Goal: Task Accomplishment & Management: Manage account settings

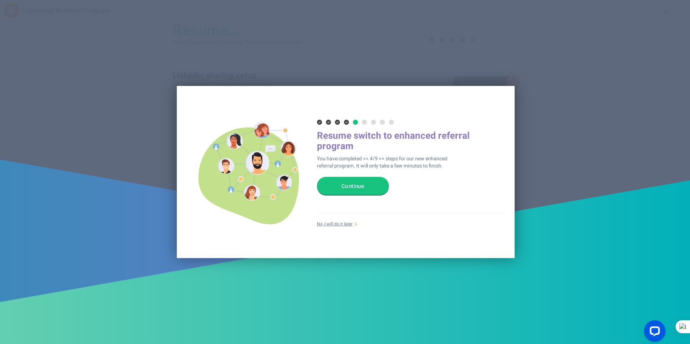
click at [332, 223] on link "No, I will do it later" at bounding box center [335, 224] width 36 height 6
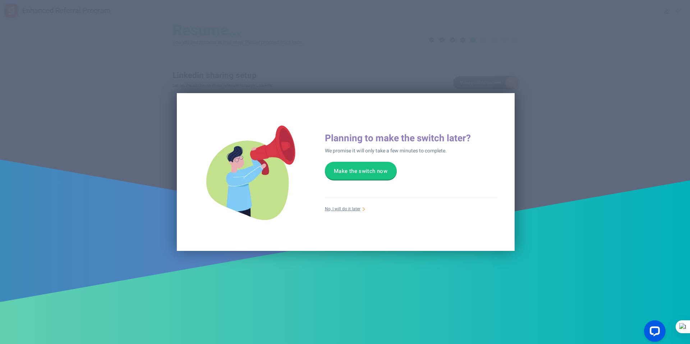
click at [342, 208] on link "No, I will do it later" at bounding box center [343, 209] width 36 height 6
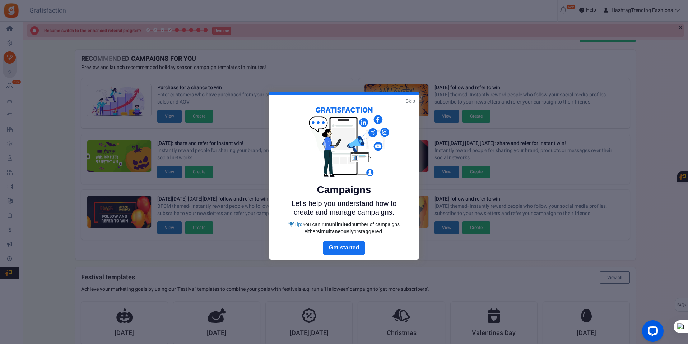
click at [408, 99] on link "Skip" at bounding box center [411, 100] width 10 height 7
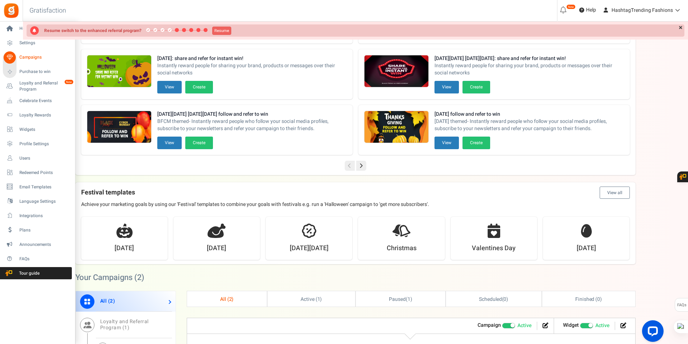
scroll to position [144, 0]
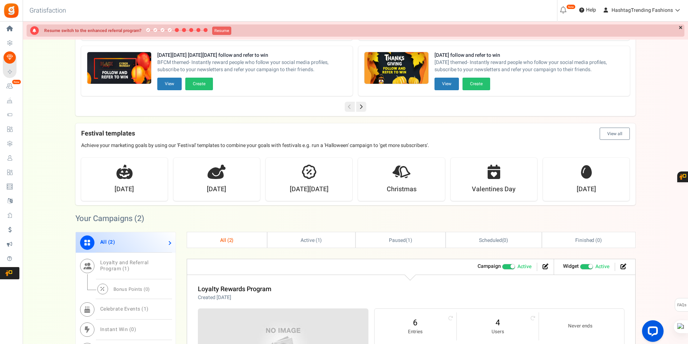
click at [223, 242] on span "All ( 2 )" at bounding box center [227, 240] width 14 height 8
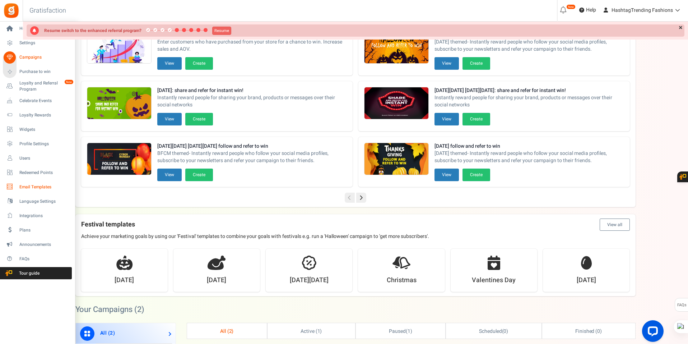
scroll to position [0, 0]
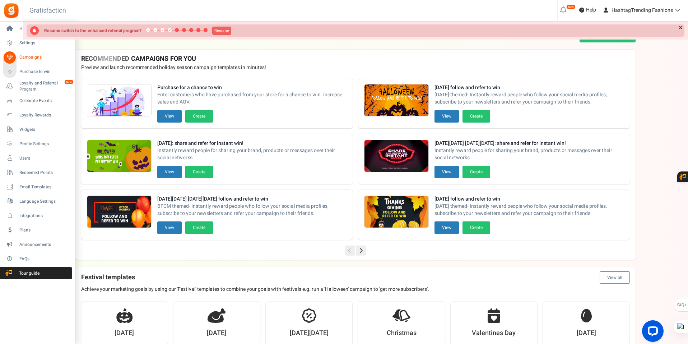
click at [45, 56] on span "Campaigns" at bounding box center [44, 57] width 50 height 6
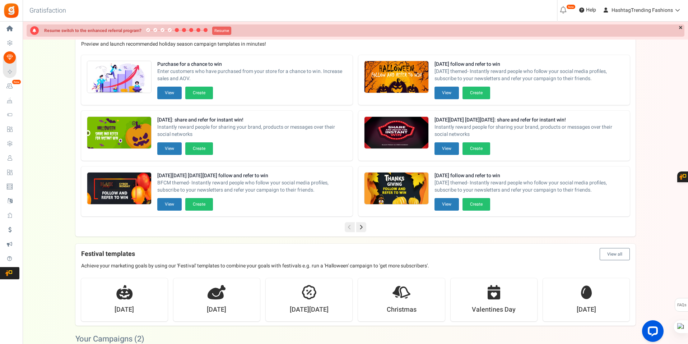
scroll to position [36, 0]
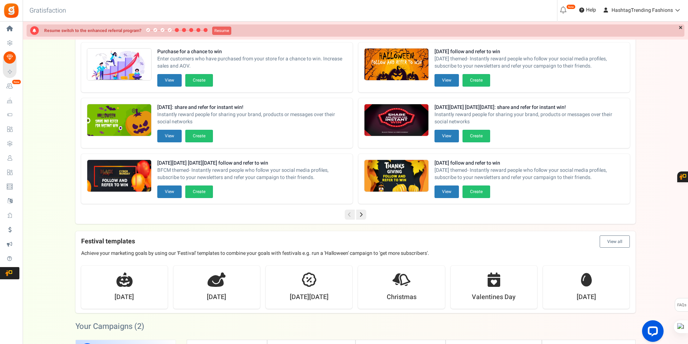
click at [361, 216] on icon at bounding box center [361, 214] width 10 height 10
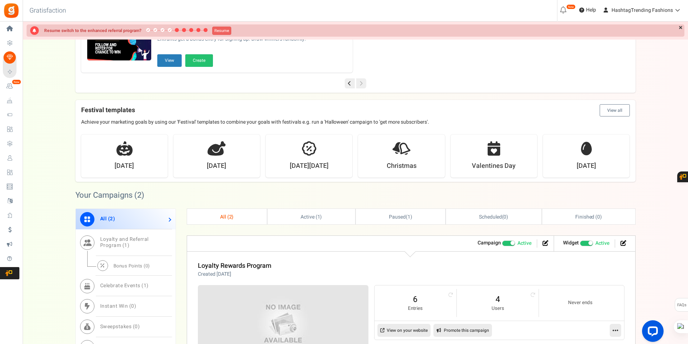
scroll to position [180, 0]
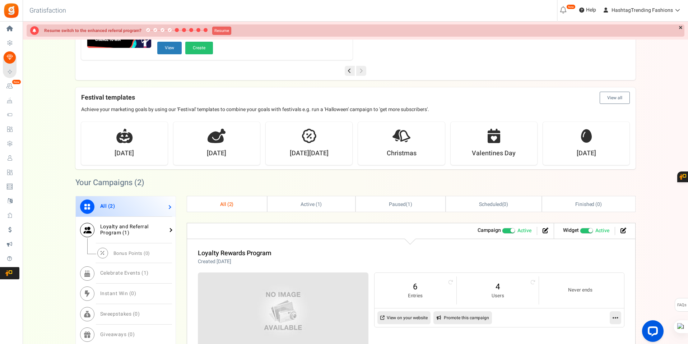
click at [148, 226] on link "Loyalty and Referral Program ( 1 )" at bounding box center [126, 230] width 100 height 27
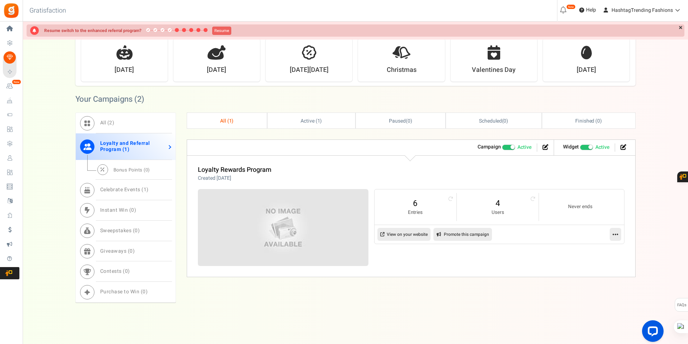
scroll to position [272, 0]
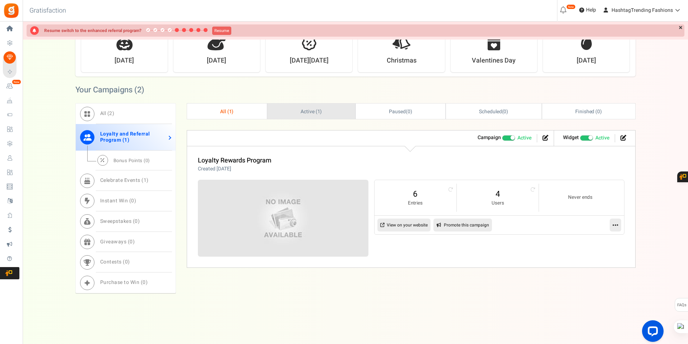
click at [322, 113] on link "Active ( 1 )" at bounding box center [312, 110] width 88 height 15
click at [314, 111] on span "Active ( 1 )" at bounding box center [311, 112] width 22 height 8
click at [614, 230] on link at bounding box center [615, 224] width 11 height 13
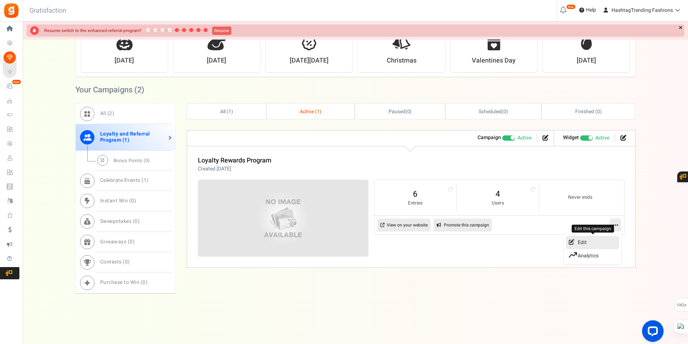
click at [599, 240] on link "Edit" at bounding box center [592, 242] width 53 height 13
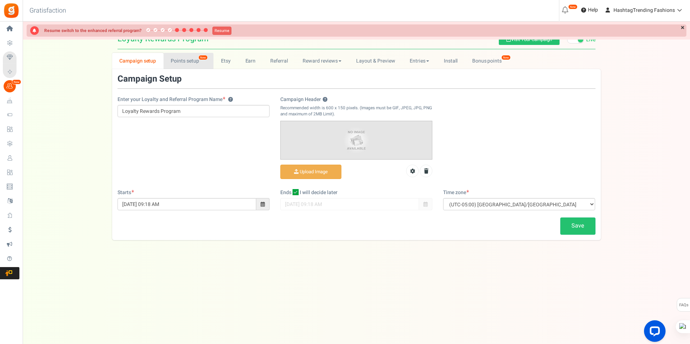
click at [192, 64] on link "Points setup New" at bounding box center [188, 61] width 50 height 16
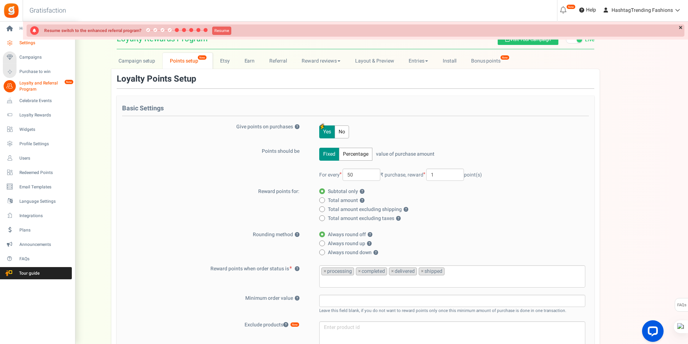
click at [38, 46] on span "Settings" at bounding box center [44, 43] width 50 height 6
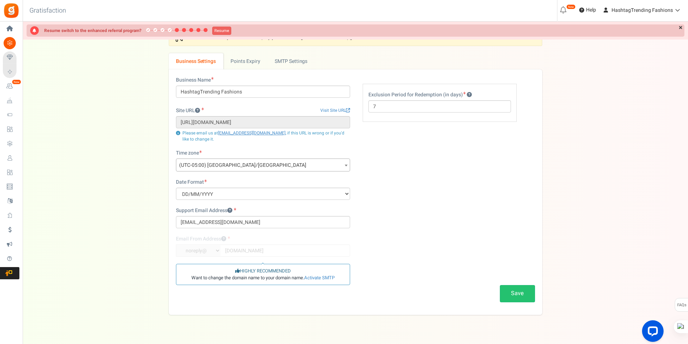
click at [19, 126] on link "Widgets" at bounding box center [11, 129] width 17 height 12
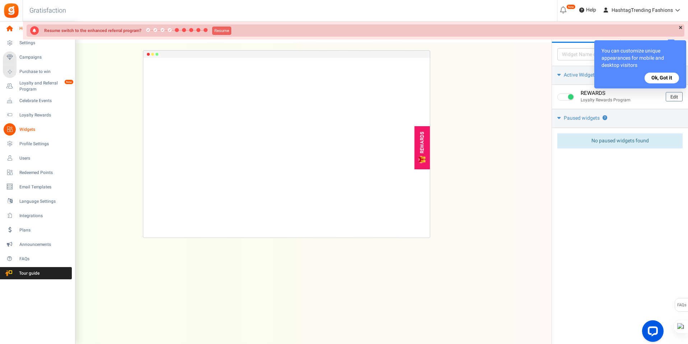
click at [10, 27] on icon at bounding box center [10, 29] width 12 height 12
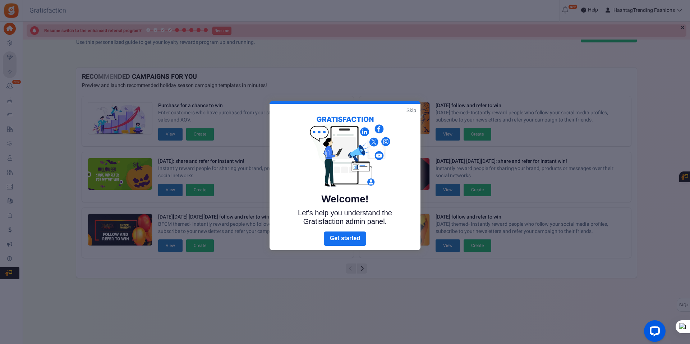
click at [409, 110] on link "Skip" at bounding box center [411, 110] width 10 height 7
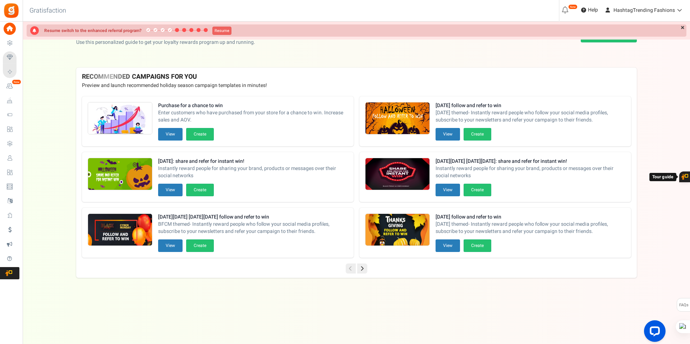
click at [365, 268] on icon at bounding box center [362, 268] width 10 height 10
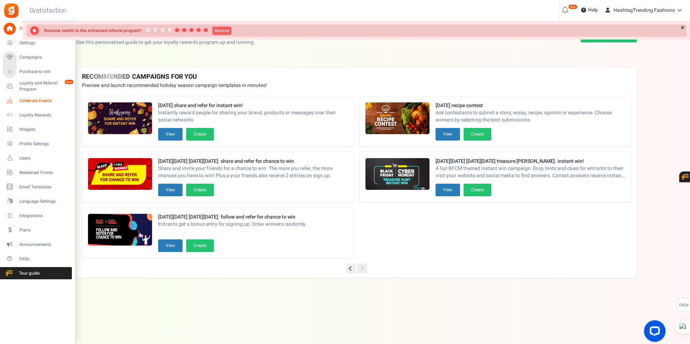
click at [43, 102] on span "Celebrate Events" at bounding box center [44, 101] width 50 height 6
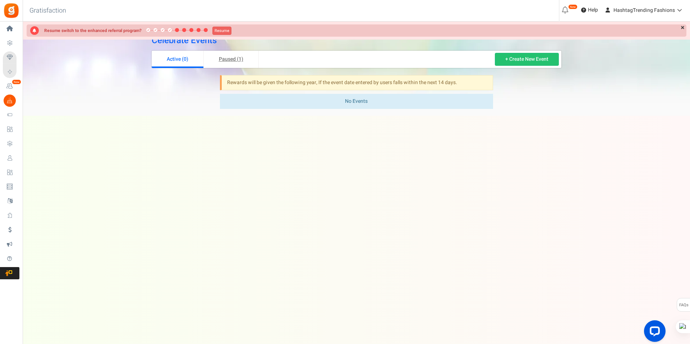
click at [228, 60] on link "Paused (1)" at bounding box center [231, 59] width 55 height 17
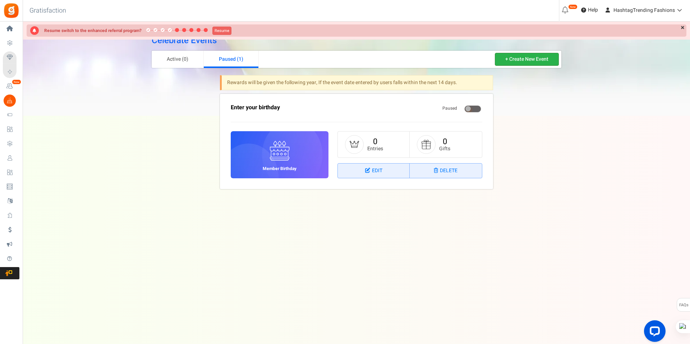
click at [509, 63] on link "+ Create New Event" at bounding box center [527, 59] width 64 height 13
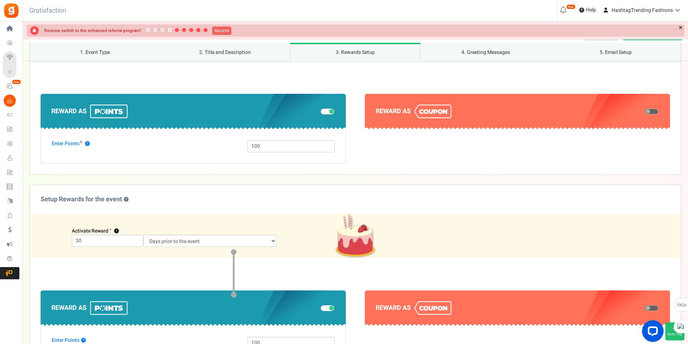
scroll to position [359, 0]
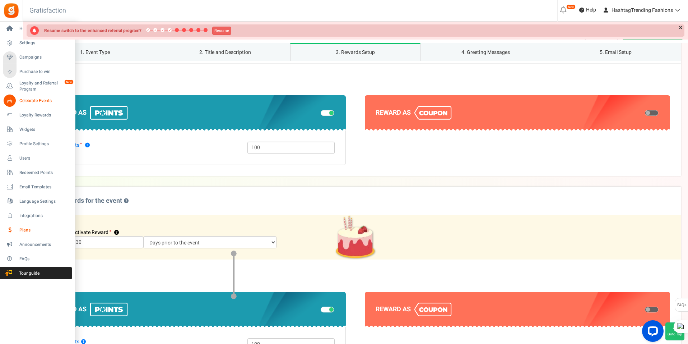
click at [28, 231] on span "Plans" at bounding box center [44, 230] width 50 height 6
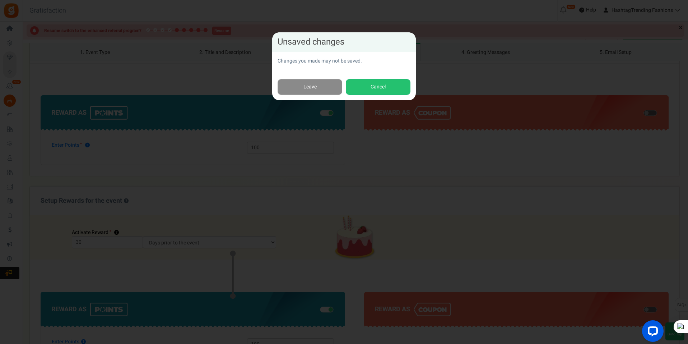
click at [332, 87] on link "Leave" at bounding box center [310, 87] width 65 height 16
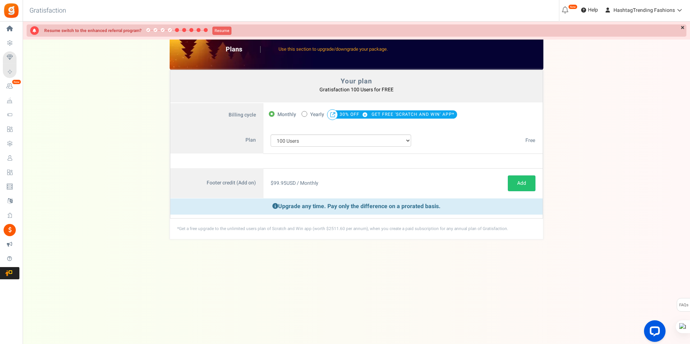
click at [682, 28] on link "×" at bounding box center [683, 27] width 8 height 7
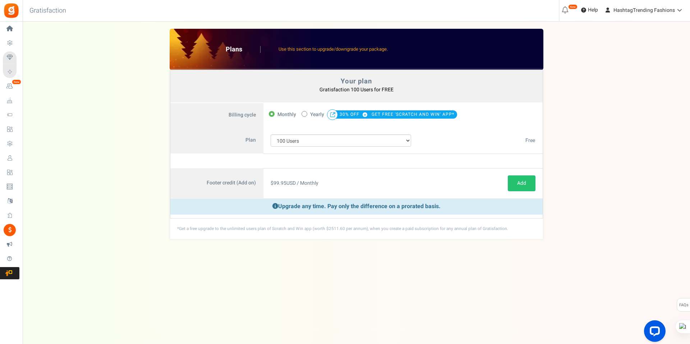
click at [12, 6] on img at bounding box center [11, 11] width 16 height 16
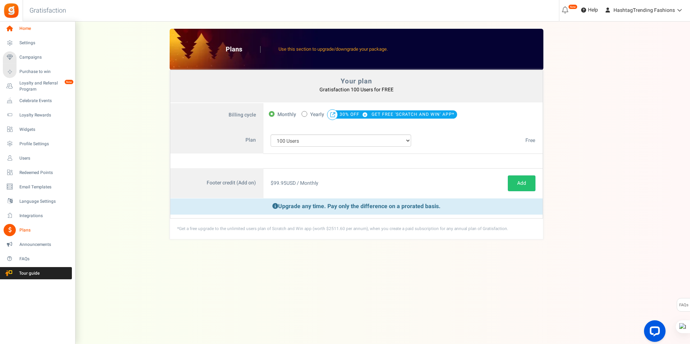
click at [22, 27] on span "Home" at bounding box center [44, 29] width 50 height 6
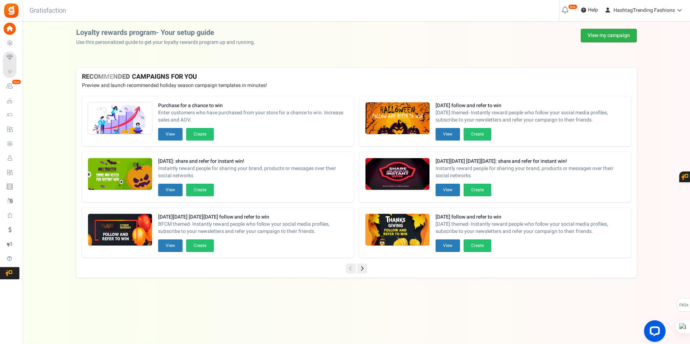
click at [611, 36] on link "View my campaign" at bounding box center [608, 36] width 56 height 14
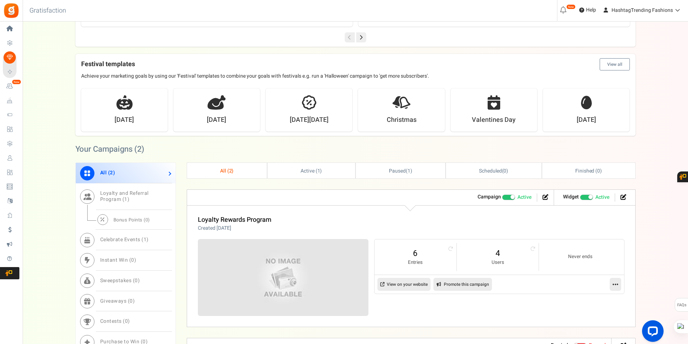
scroll to position [251, 0]
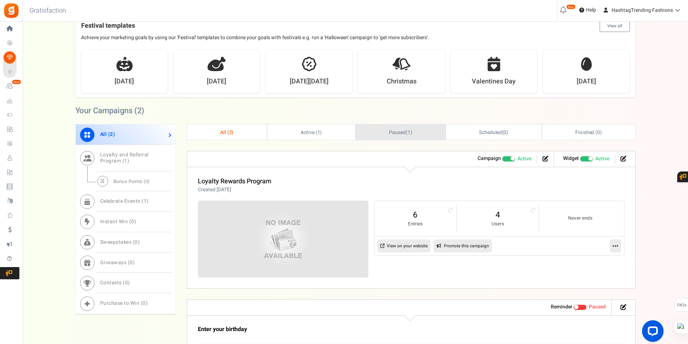
click at [429, 133] on link "Paused ( 1 )" at bounding box center [400, 131] width 89 height 15
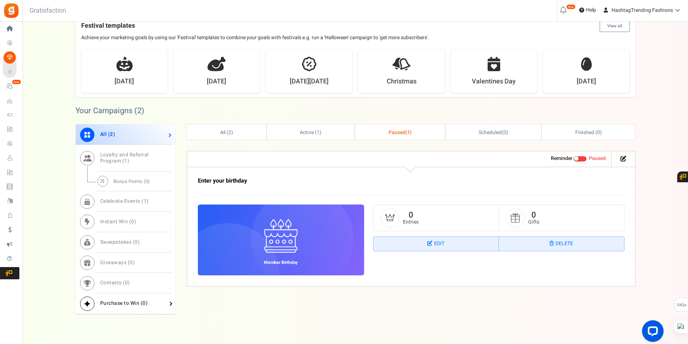
click at [147, 307] on link "Purchase to Win ( 0 )" at bounding box center [126, 303] width 100 height 20
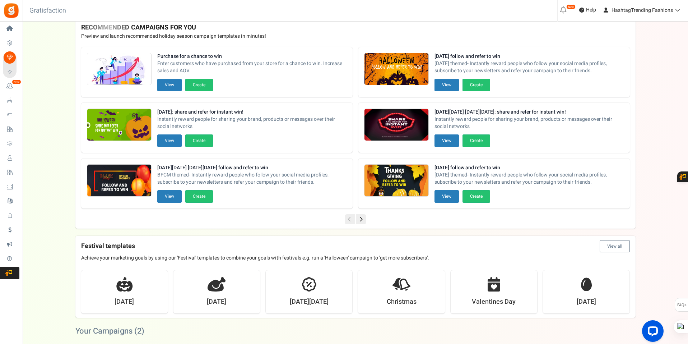
scroll to position [0, 0]
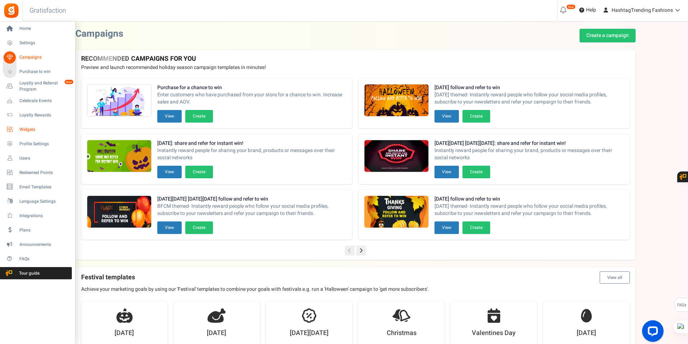
click at [33, 127] on span "Widgets" at bounding box center [44, 129] width 50 height 6
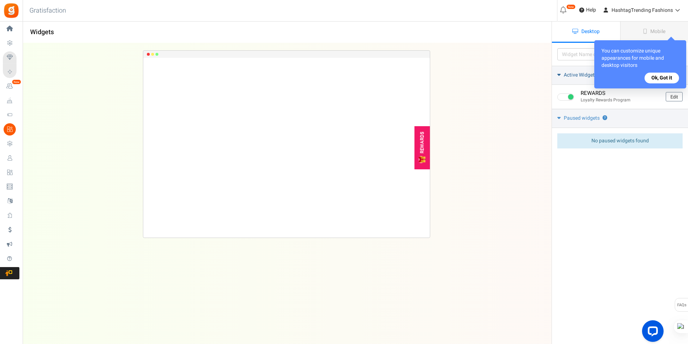
click at [670, 77] on button "Ok, Got it" at bounding box center [662, 78] width 34 height 11
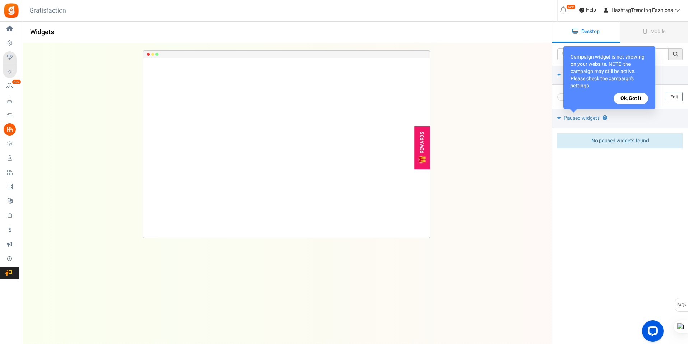
click at [626, 97] on button "Ok, Got it" at bounding box center [631, 98] width 34 height 11
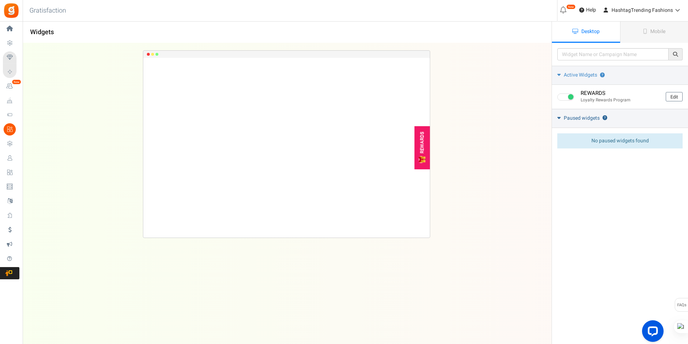
click at [583, 121] on span "Paused widgets" at bounding box center [582, 118] width 36 height 7
click at [581, 119] on span "Paused widgets" at bounding box center [582, 118] width 36 height 7
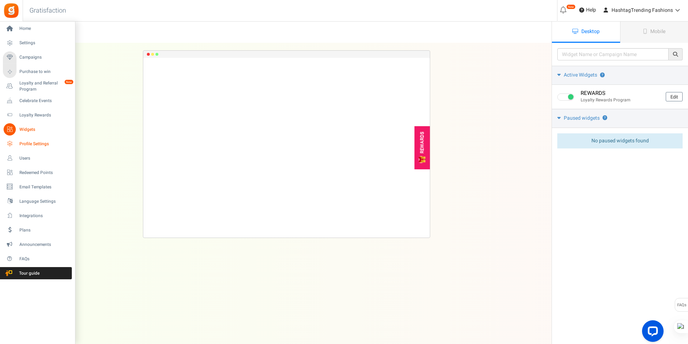
click at [31, 145] on span "Profile Settings" at bounding box center [44, 144] width 50 height 6
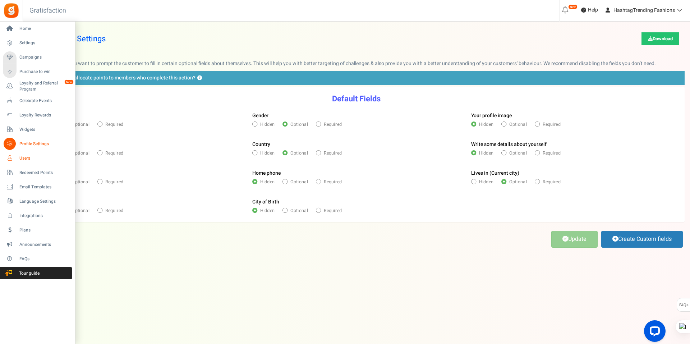
click at [19, 159] on span "Users" at bounding box center [44, 158] width 50 height 6
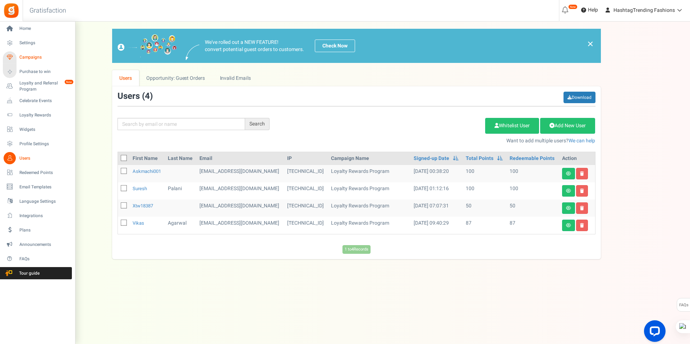
click at [24, 58] on span "Campaigns" at bounding box center [44, 57] width 50 height 6
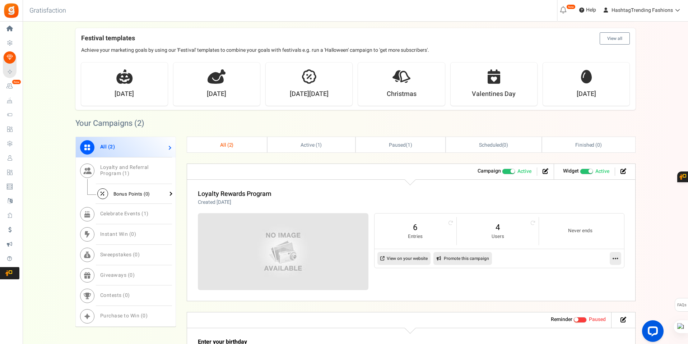
scroll to position [251, 0]
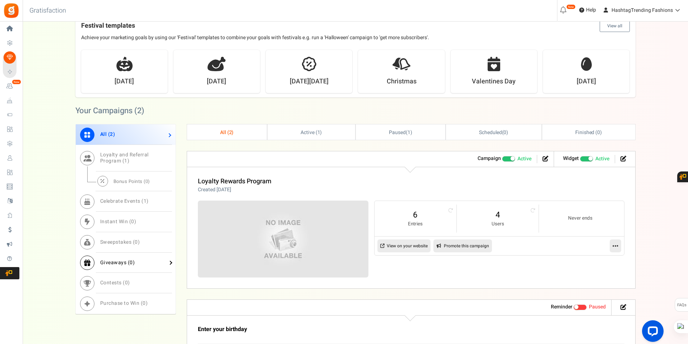
click at [130, 259] on span "0" at bounding box center [131, 263] width 3 height 8
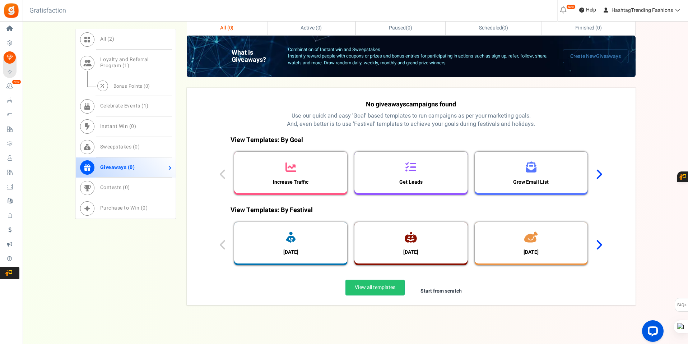
scroll to position [359, 0]
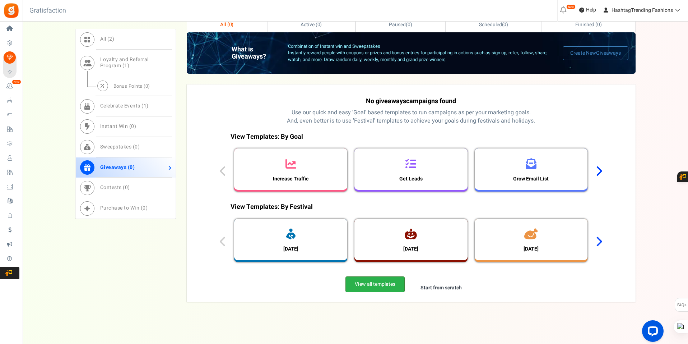
click at [381, 284] on link "View all templates" at bounding box center [375, 284] width 59 height 16
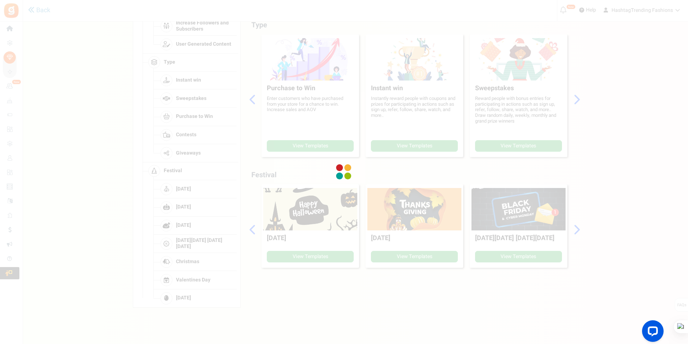
scroll to position [0, 0]
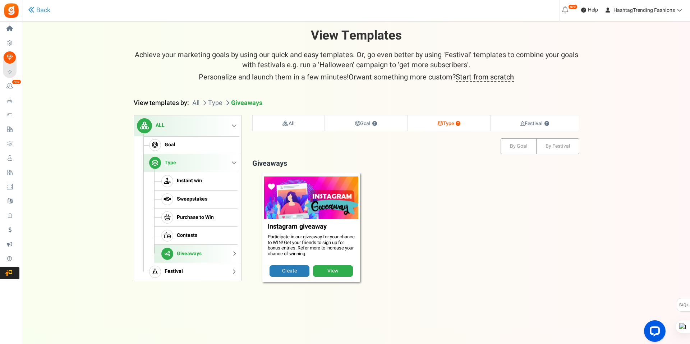
click at [192, 269] on link "Festival" at bounding box center [190, 272] width 94 height 18
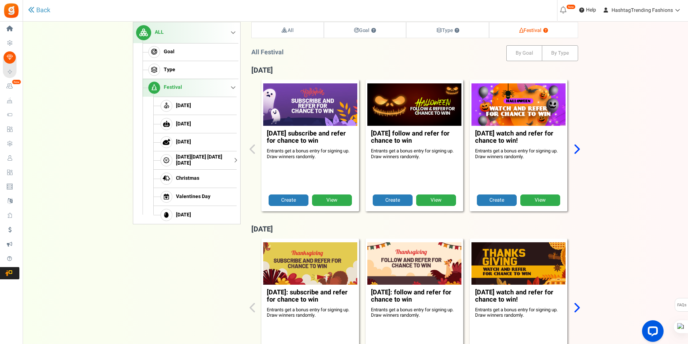
scroll to position [109, 0]
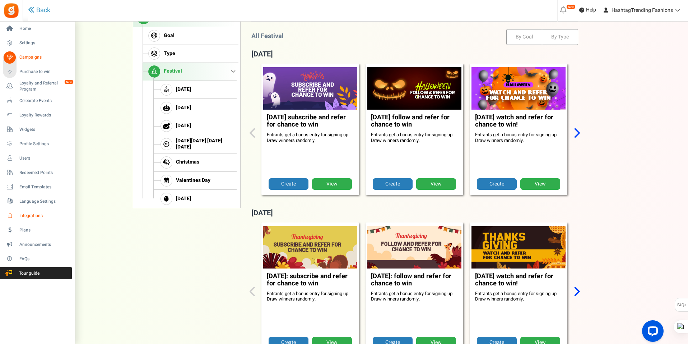
click at [28, 217] on span "Integrations" at bounding box center [44, 216] width 50 height 6
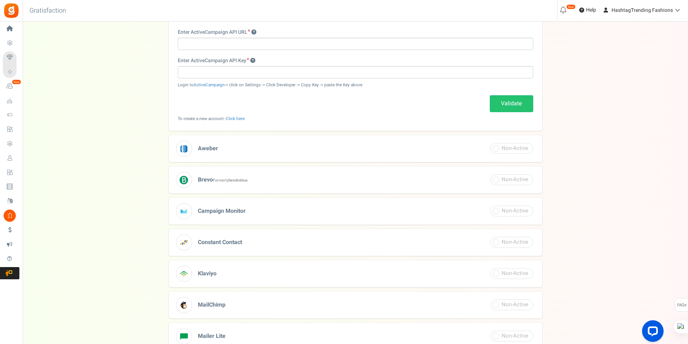
scroll to position [144, 0]
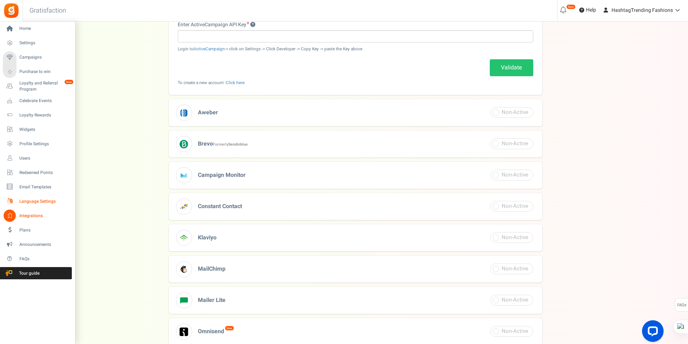
click at [14, 204] on icon at bounding box center [10, 201] width 12 height 12
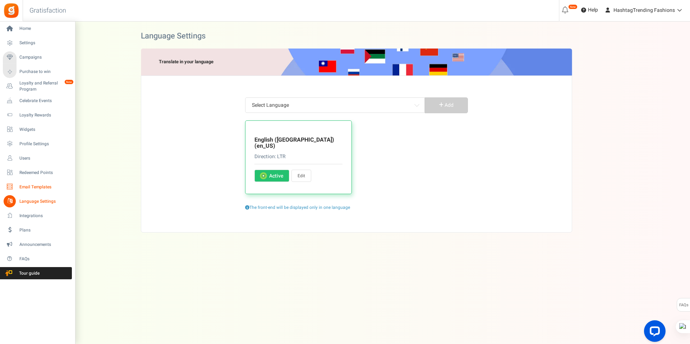
click at [11, 188] on icon at bounding box center [10, 187] width 12 height 12
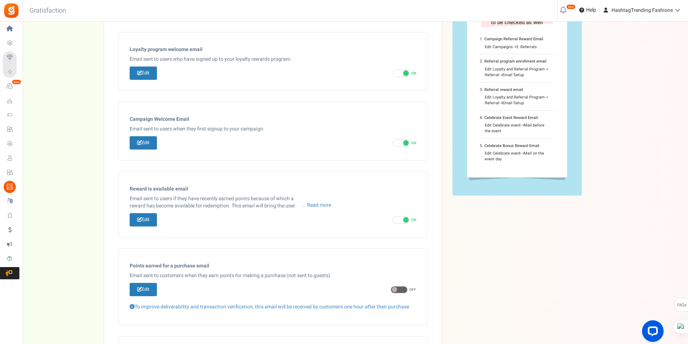
scroll to position [36, 0]
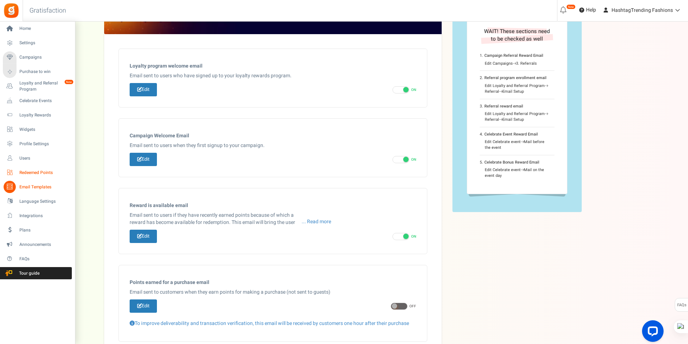
click at [11, 170] on icon at bounding box center [10, 172] width 12 height 12
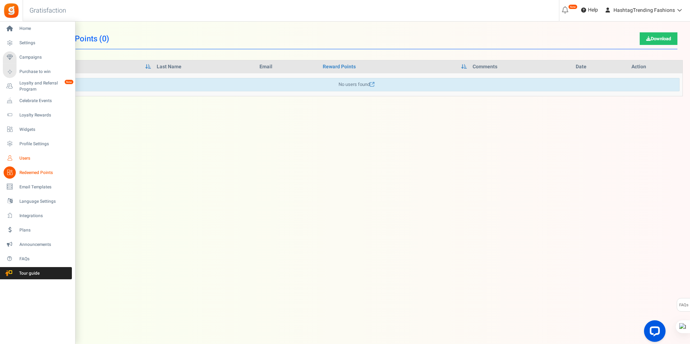
click at [16, 156] on link "Users" at bounding box center [37, 158] width 69 height 12
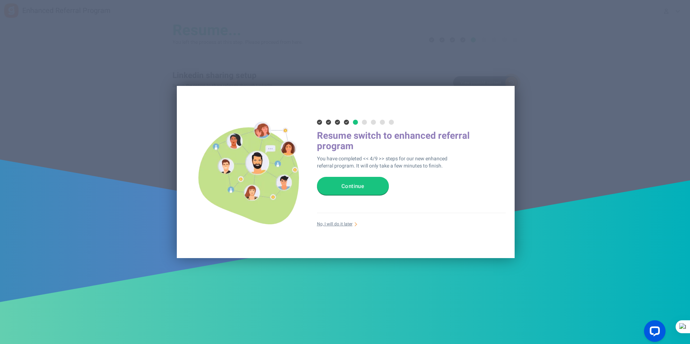
click at [356, 123] on icon at bounding box center [355, 122] width 5 height 5
click at [365, 122] on icon at bounding box center [364, 122] width 5 height 5
click at [367, 186] on button "Continue" at bounding box center [353, 186] width 72 height 18
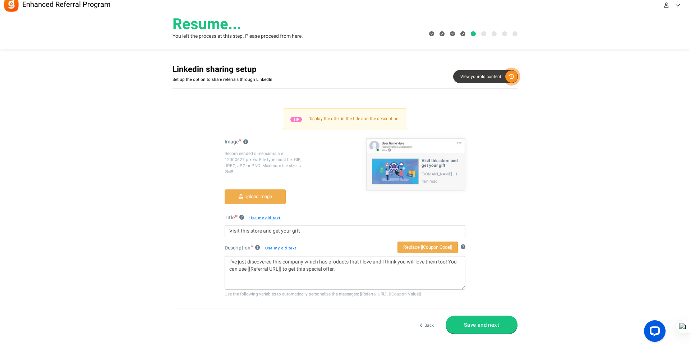
scroll to position [8, 0]
click at [424, 327] on link "Back" at bounding box center [428, 325] width 9 height 6
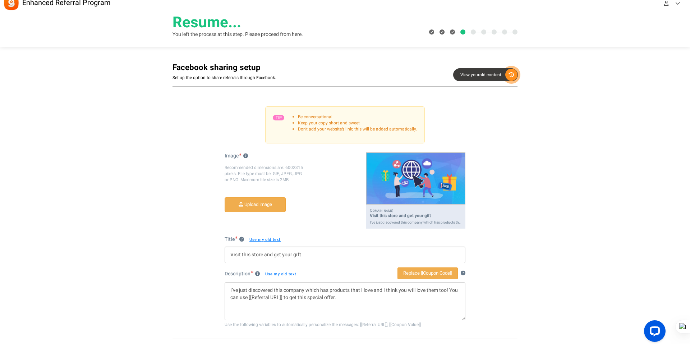
click at [476, 76] on span "View your" at bounding box center [469, 75] width 19 height 6
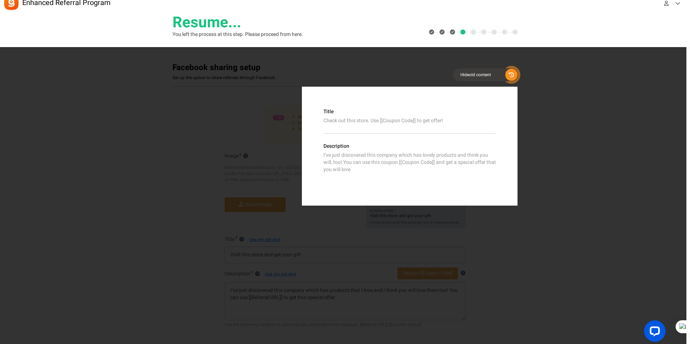
click at [509, 76] on icon at bounding box center [511, 75] width 12 height 12
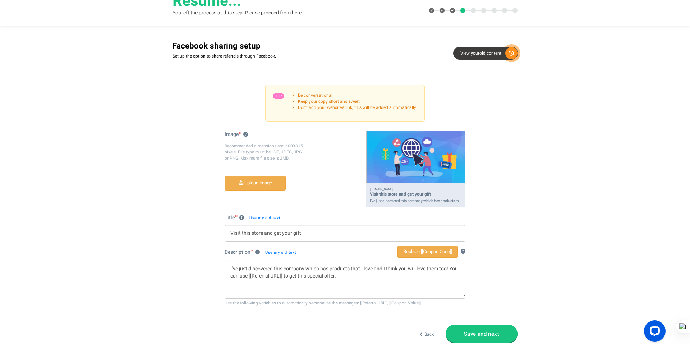
scroll to position [41, 0]
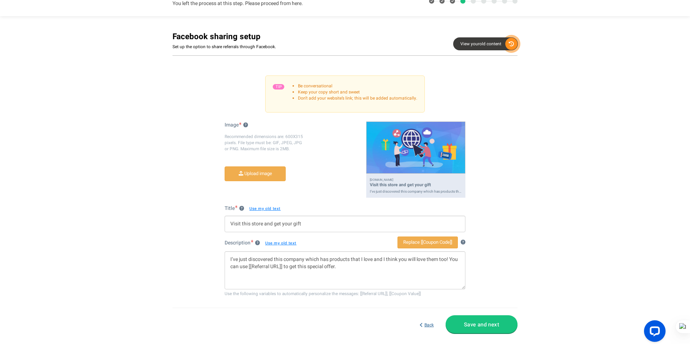
click at [427, 326] on link "Back" at bounding box center [428, 325] width 9 height 6
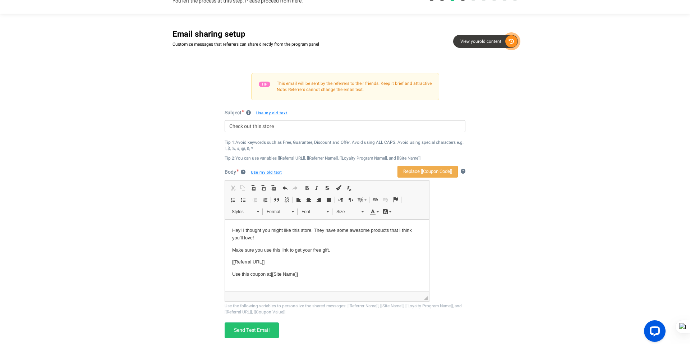
scroll to position [0, 0]
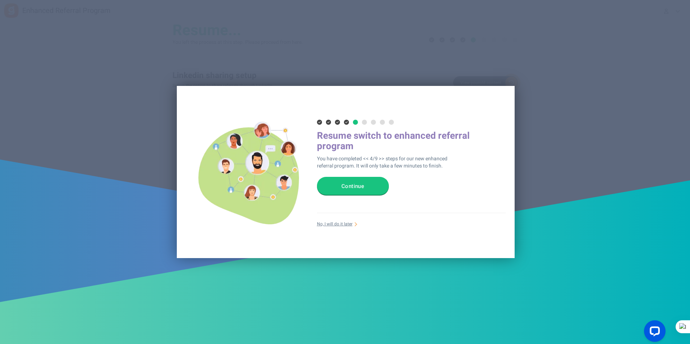
click at [339, 223] on link "No, I will do it later" at bounding box center [335, 224] width 36 height 6
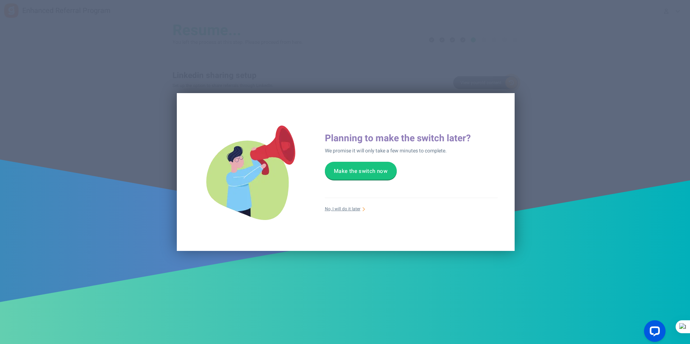
click at [344, 210] on link "No, I will do it later" at bounding box center [343, 209] width 36 height 6
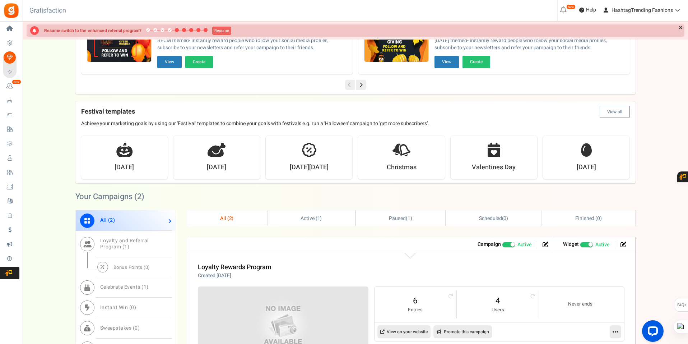
scroll to position [216, 0]
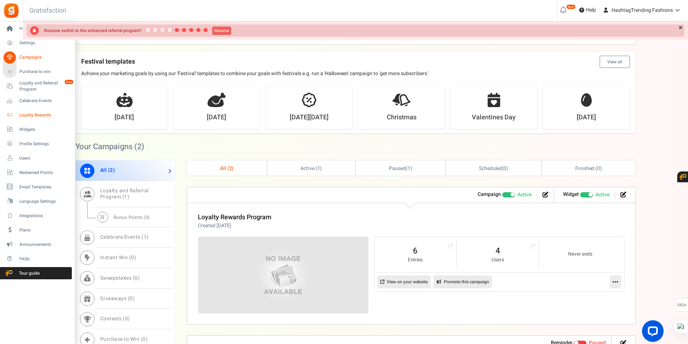
click at [23, 113] on span "Loyalty Rewards" at bounding box center [44, 115] width 50 height 6
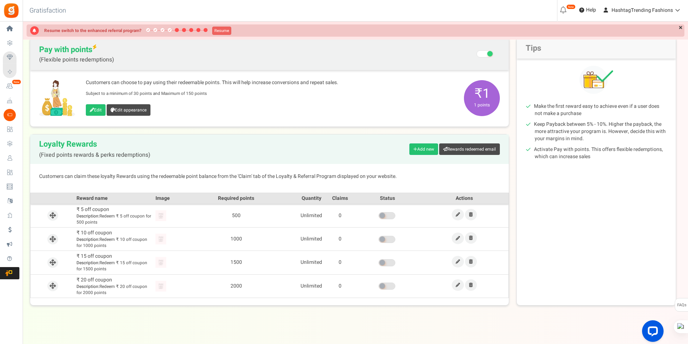
scroll to position [61, 0]
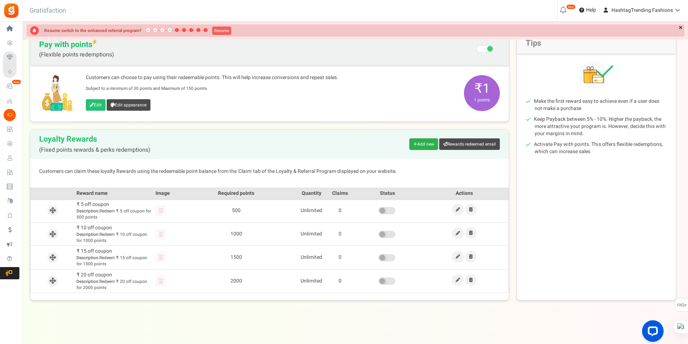
click at [417, 144] on link "Add new" at bounding box center [423, 143] width 29 height 11
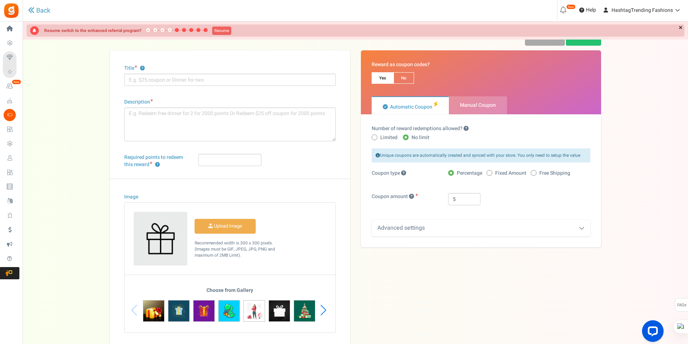
click at [407, 79] on span "No" at bounding box center [404, 77] width 20 height 11
click at [398, 78] on input "No" at bounding box center [396, 76] width 5 height 5
radio input "true"
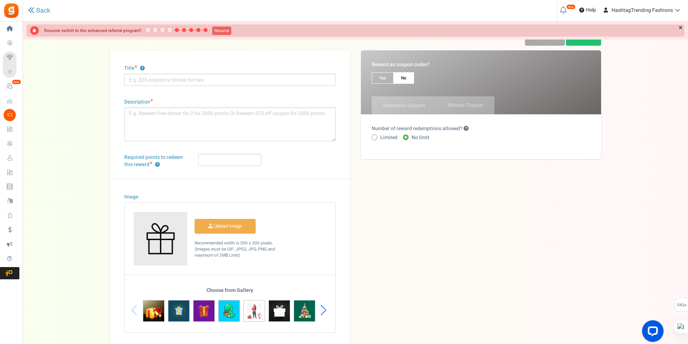
click at [376, 136] on span at bounding box center [375, 137] width 6 height 6
click at [376, 136] on input "Limited" at bounding box center [374, 137] width 5 height 5
radio input "true"
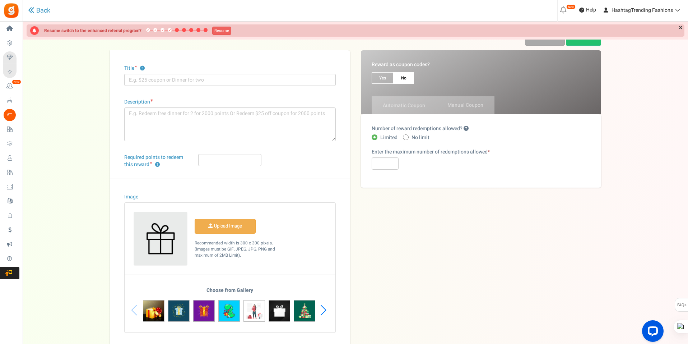
click at [407, 139] on span at bounding box center [406, 137] width 6 height 6
click at [407, 139] on input "No limit" at bounding box center [405, 137] width 5 height 5
radio input "true"
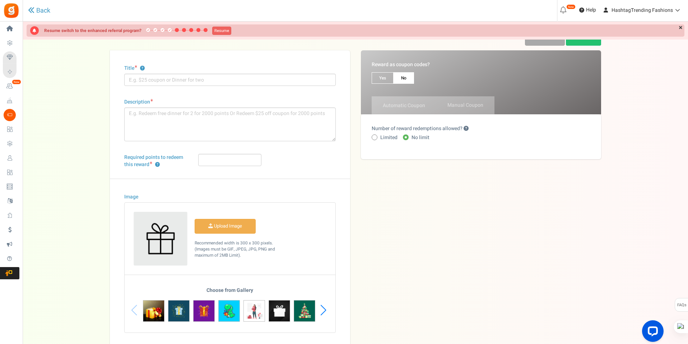
click at [379, 79] on span "Yes" at bounding box center [383, 77] width 22 height 11
click at [376, 78] on input "Yes" at bounding box center [374, 76] width 5 height 5
radio input "true"
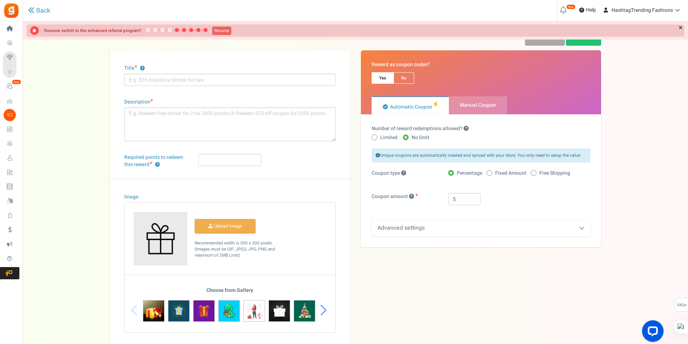
click at [484, 107] on span "Manual Coupon" at bounding box center [478, 105] width 36 height 8
click at [454, 102] on input "Manual Coupon" at bounding box center [451, 100] width 5 height 5
radio input "true"
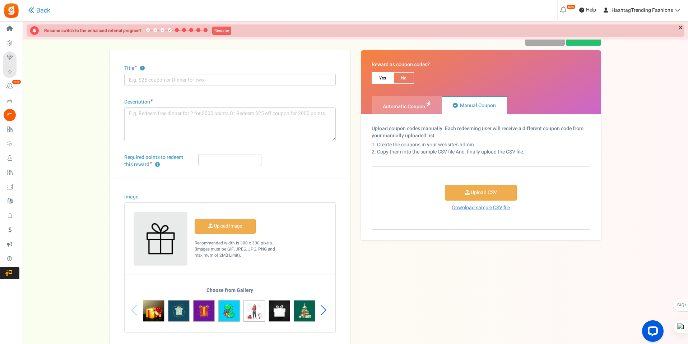
click at [420, 111] on span "Automatic Coupon" at bounding box center [407, 105] width 70 height 18
click at [376, 102] on input "Automatic Coupon" at bounding box center [374, 100] width 5 height 5
radio input "true"
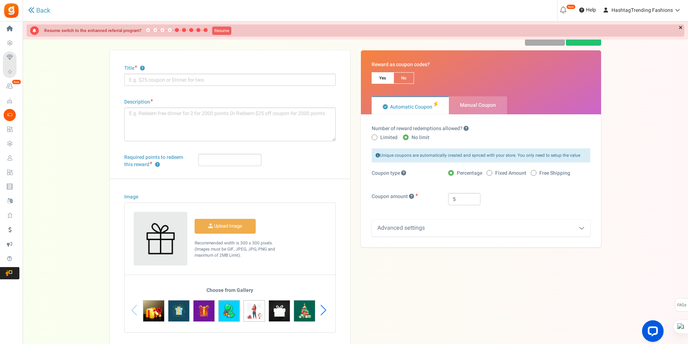
click at [461, 228] on div "Advanced settings" at bounding box center [481, 227] width 219 height 17
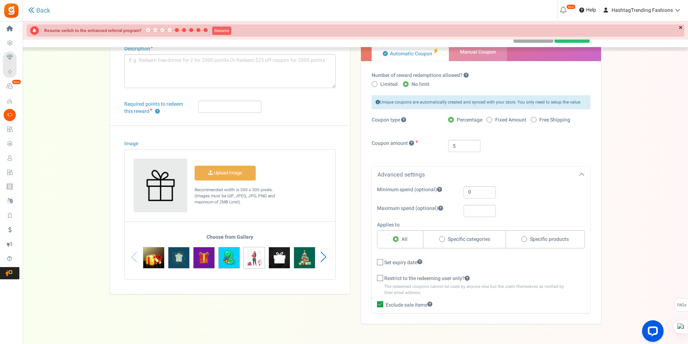
scroll to position [41, 0]
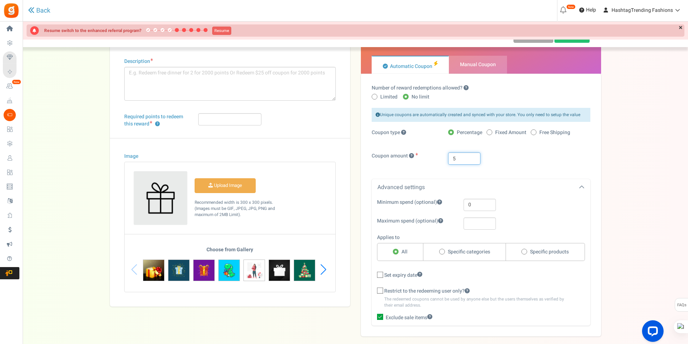
click at [466, 156] on input "5" at bounding box center [464, 158] width 32 height 12
type input "20"
click at [546, 182] on div "Advanced settings" at bounding box center [481, 187] width 219 height 17
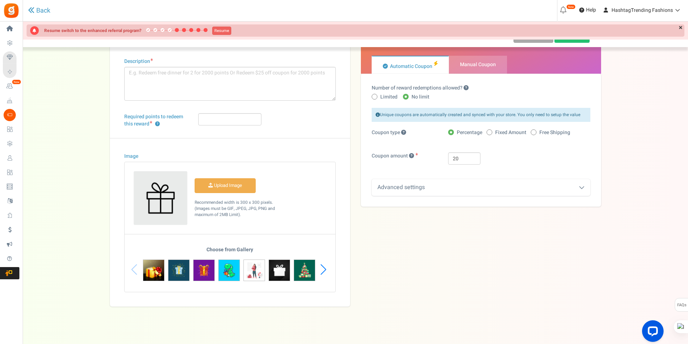
click at [467, 188] on div "Advanced settings" at bounding box center [481, 187] width 219 height 17
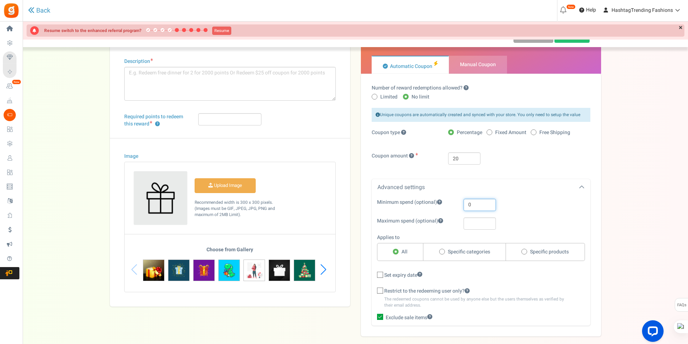
click at [479, 205] on input "0" at bounding box center [480, 205] width 32 height 12
click at [526, 191] on div "Advanced settings" at bounding box center [481, 187] width 219 height 17
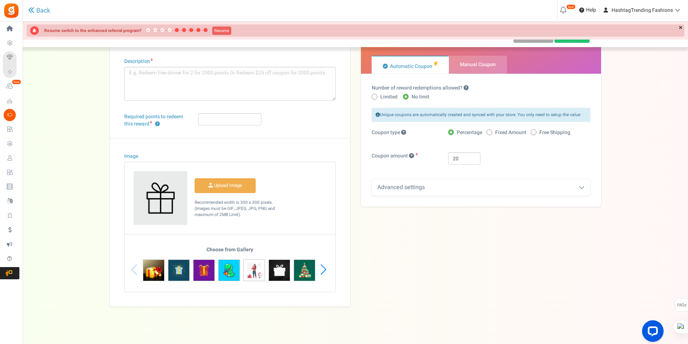
click at [482, 185] on div "Advanced settings" at bounding box center [481, 187] width 219 height 17
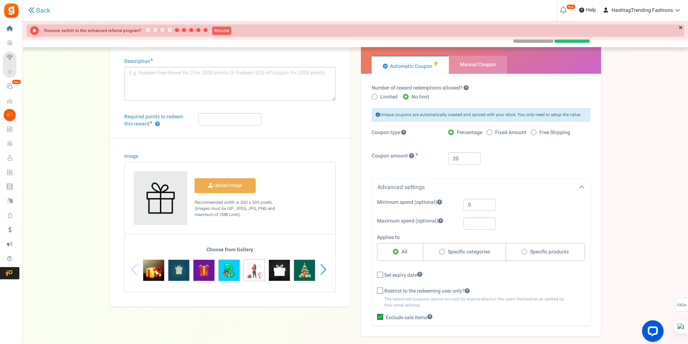
click at [378, 277] on span at bounding box center [380, 275] width 6 height 6
click at [375, 277] on input "Set expiry date" at bounding box center [372, 275] width 5 height 5
checkbox input "true"
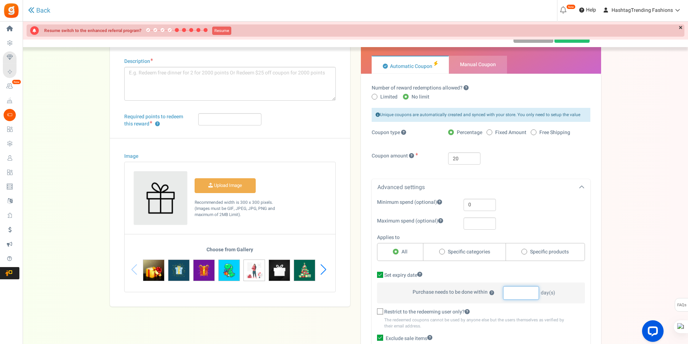
click at [517, 291] on input "number" at bounding box center [521, 293] width 36 height 14
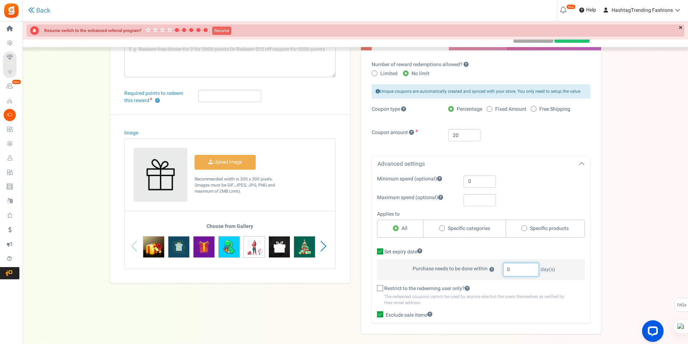
scroll to position [77, 0]
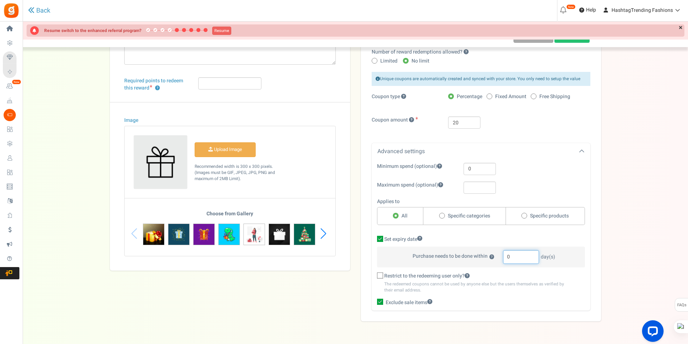
drag, startPoint x: 516, startPoint y: 257, endPoint x: 507, endPoint y: 256, distance: 9.1
click at [507, 256] on input "0" at bounding box center [521, 257] width 36 height 14
type input "30"
click at [524, 294] on div "Minimum spend (optional) 0 Maximum spend (optional) Applies to All Specific cat…" at bounding box center [481, 234] width 219 height 143
click at [382, 304] on icon at bounding box center [380, 301] width 6 height 6
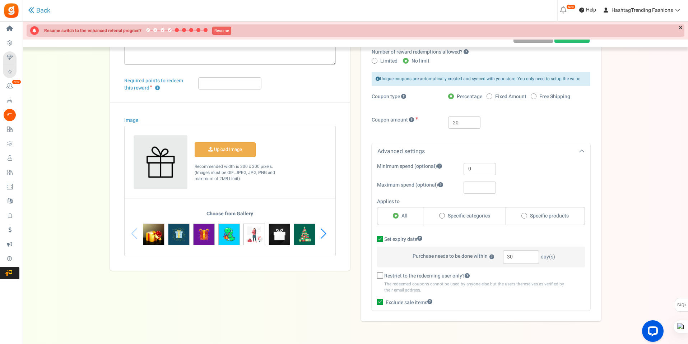
click at [375, 304] on input "Exclude sale items" at bounding box center [372, 303] width 5 height 5
checkbox input "false"
click at [477, 169] on input "0" at bounding box center [480, 169] width 32 height 12
type input "1999"
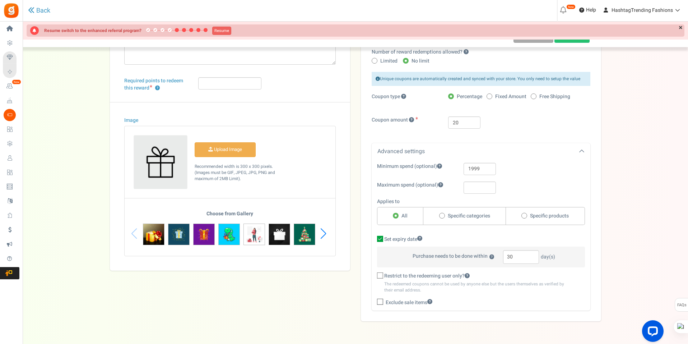
click at [541, 169] on div "1999" at bounding box center [518, 169] width 121 height 12
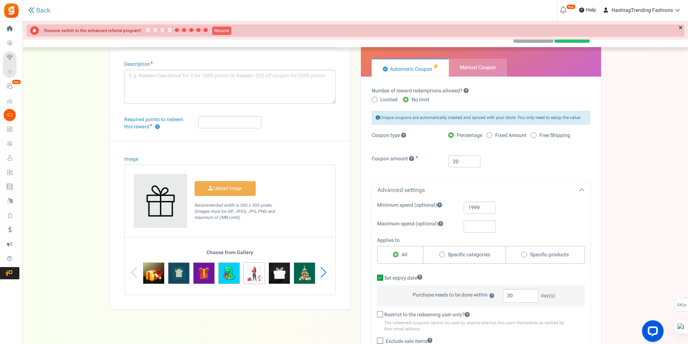
scroll to position [0, 0]
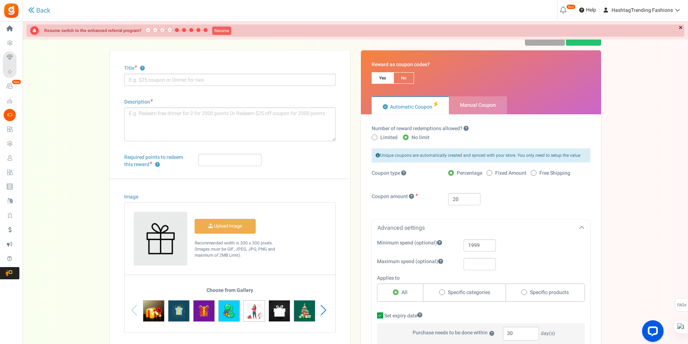
click at [498, 110] on span "Manual Coupon" at bounding box center [478, 105] width 58 height 18
click at [454, 102] on input "Manual Coupon" at bounding box center [451, 100] width 5 height 5
radio input "true"
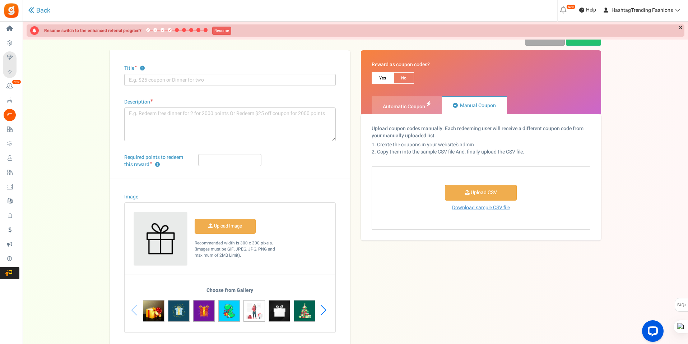
click at [411, 103] on span "Automatic Coupon" at bounding box center [404, 107] width 42 height 8
click at [376, 102] on input "Automatic Coupon" at bounding box center [374, 100] width 5 height 5
radio input "true"
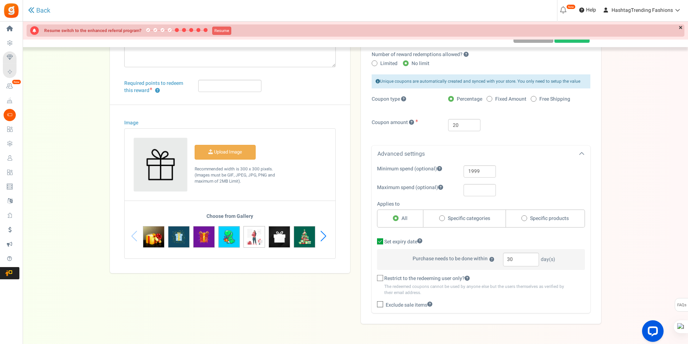
scroll to position [61, 0]
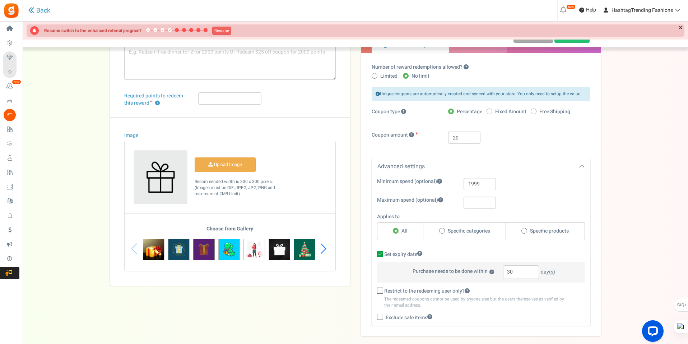
click at [203, 254] on img at bounding box center [204, 250] width 22 height 22
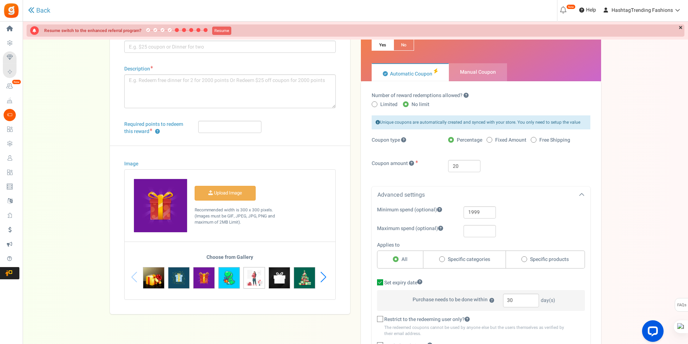
scroll to position [0, 0]
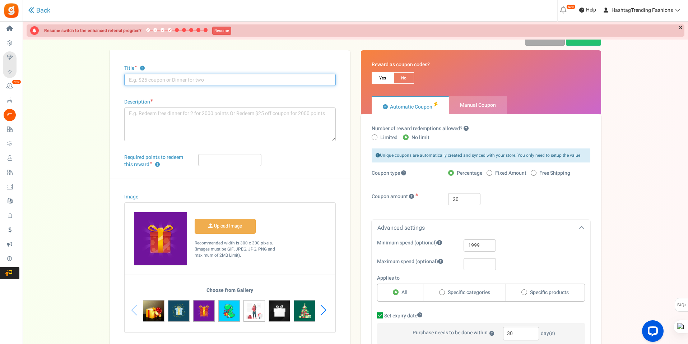
click at [262, 82] on input "Title ?" at bounding box center [230, 80] width 212 height 12
click at [372, 138] on span at bounding box center [375, 137] width 6 height 6
click at [372, 138] on input "Limited" at bounding box center [374, 137] width 5 height 5
radio input "true"
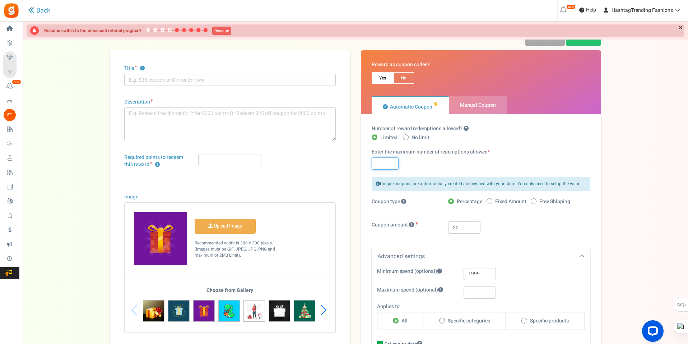
click at [378, 161] on input "text" at bounding box center [385, 163] width 27 height 12
type input "2"
click at [439, 171] on div "Number of reward redemptions allowed? Limited No limit Enter the maximum number…" at bounding box center [481, 151] width 219 height 52
click at [462, 106] on span "Manual Coupon" at bounding box center [478, 105] width 36 height 8
click at [454, 102] on input "Manual Coupon" at bounding box center [451, 100] width 5 height 5
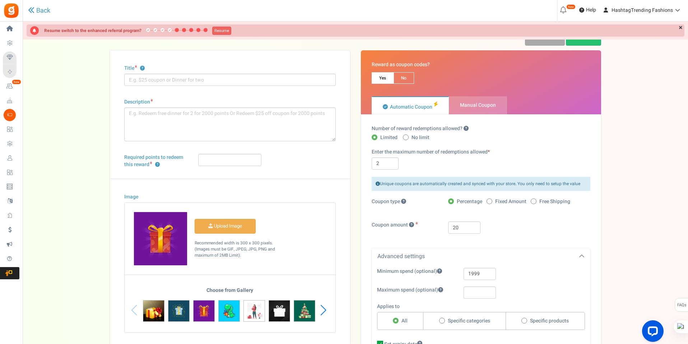
radio input "true"
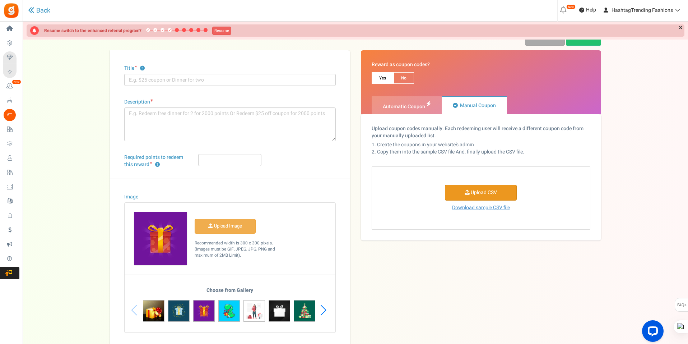
click at [459, 194] on input "file" at bounding box center [480, 192] width 71 height 15
drag, startPoint x: 423, startPoint y: 145, endPoint x: 491, endPoint y: 146, distance: 67.2
click at [491, 146] on p "Upload coupon codes manually. Each redeeming user will receive a different coup…" at bounding box center [481, 140] width 219 height 31
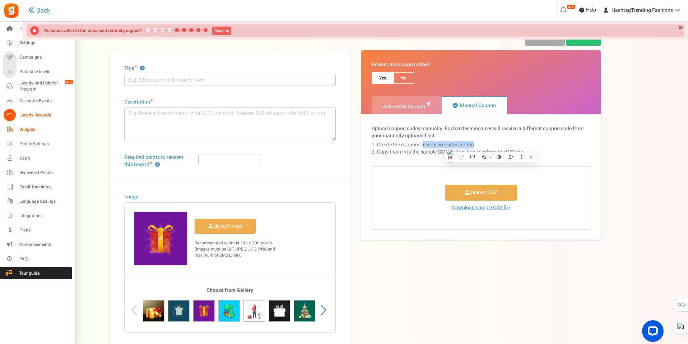
click at [11, 131] on icon at bounding box center [10, 129] width 12 height 12
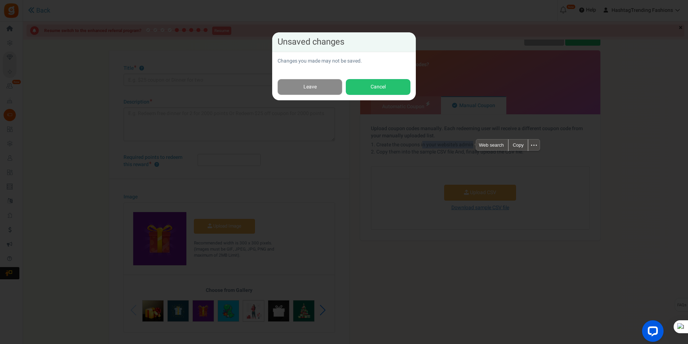
click at [324, 82] on link "Leave" at bounding box center [310, 87] width 65 height 16
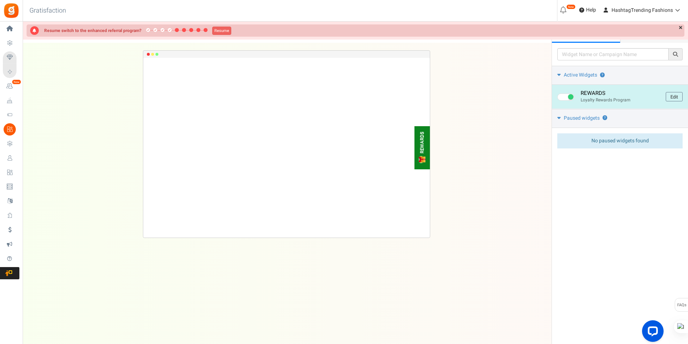
click at [421, 152] on div "REWARDS" at bounding box center [423, 143] width 6 height 22
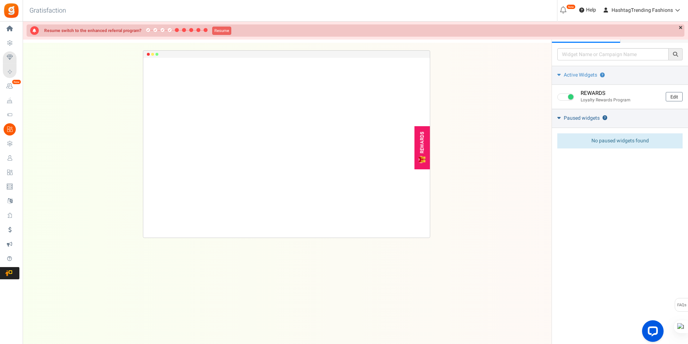
click at [578, 117] on span "Paused widgets" at bounding box center [582, 118] width 36 height 7
click at [559, 117] on icon at bounding box center [558, 117] width 5 height 3
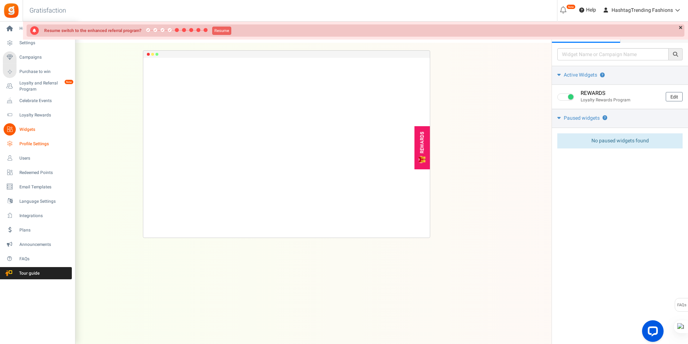
click at [36, 141] on span "Profile Settings" at bounding box center [44, 144] width 50 height 6
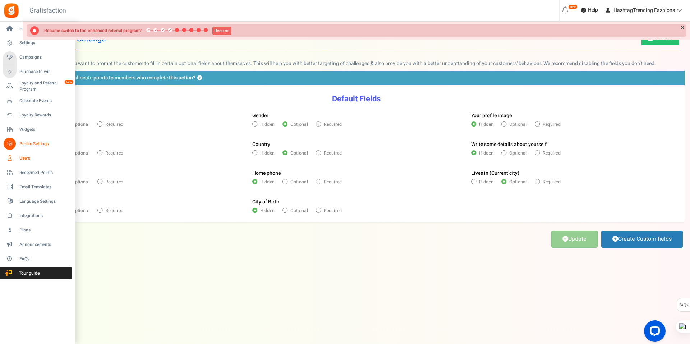
click at [13, 157] on icon at bounding box center [10, 158] width 12 height 12
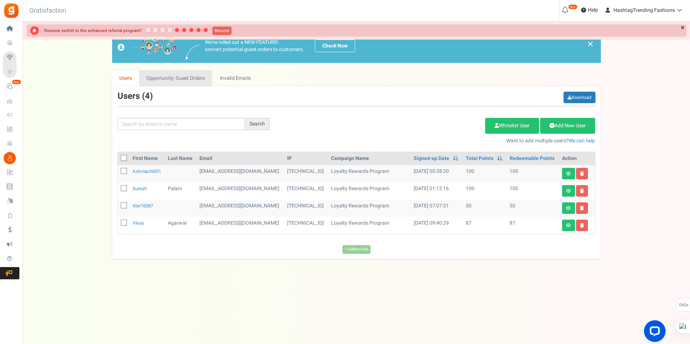
click at [173, 84] on link "Opportunity: Guest Orders" at bounding box center [175, 78] width 73 height 16
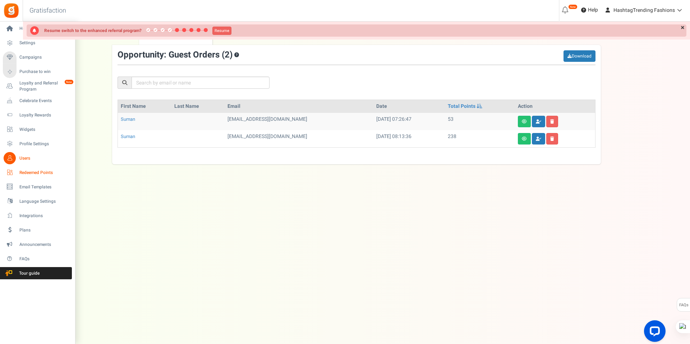
click at [28, 175] on span "Redeemed Points" at bounding box center [44, 173] width 50 height 6
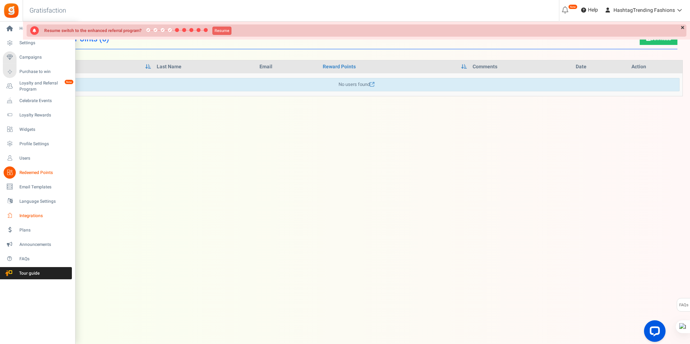
click at [18, 213] on link "Integrations" at bounding box center [37, 215] width 69 height 12
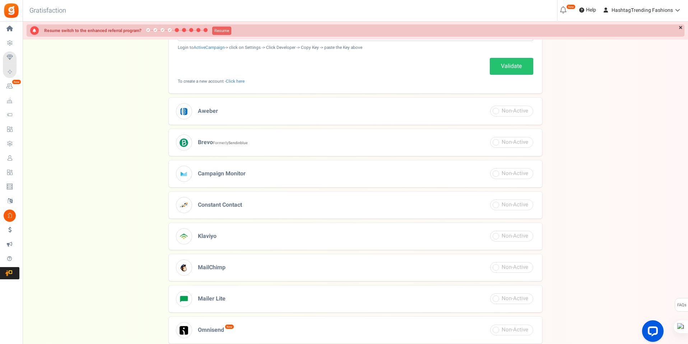
scroll to position [126, 0]
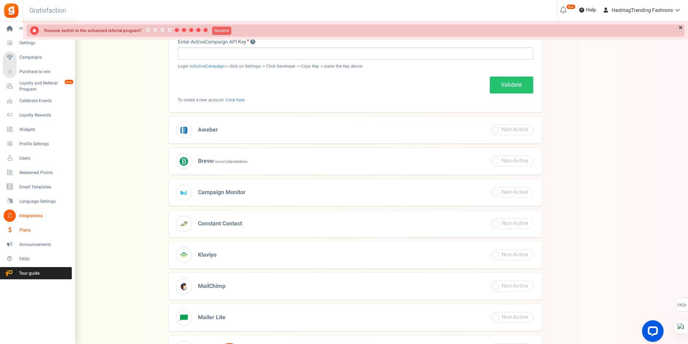
click at [19, 231] on link "Plans" at bounding box center [37, 230] width 69 height 12
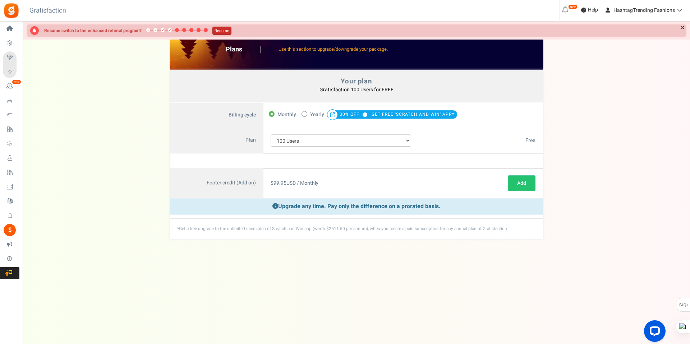
click at [226, 28] on link "Resume" at bounding box center [221, 31] width 19 height 8
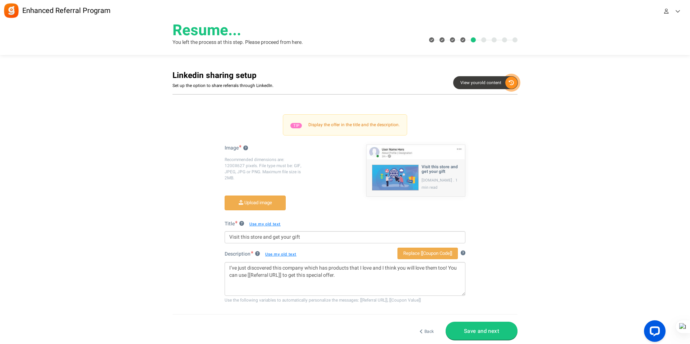
click at [492, 332] on button "Save and next" at bounding box center [481, 330] width 72 height 18
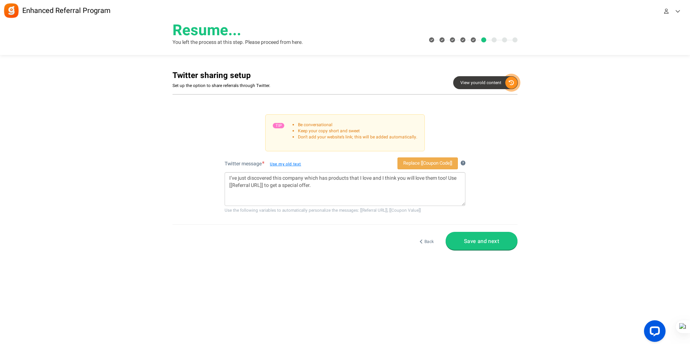
click at [476, 247] on button "Save and next" at bounding box center [481, 241] width 72 height 18
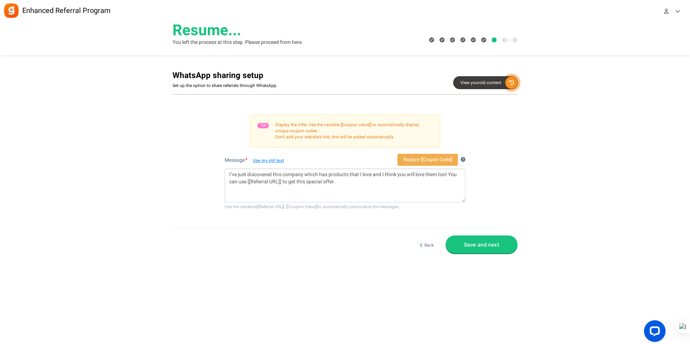
click at [472, 239] on button "Save and next" at bounding box center [481, 244] width 72 height 18
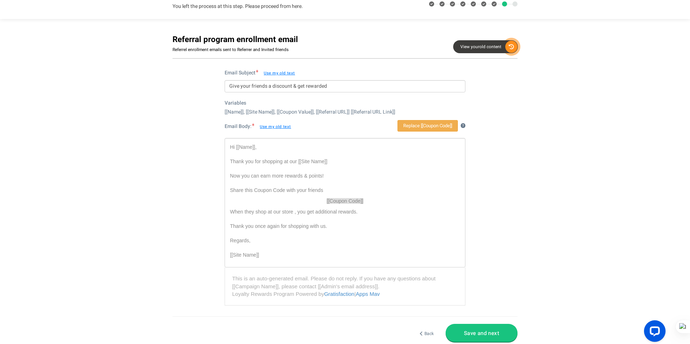
scroll to position [45, 0]
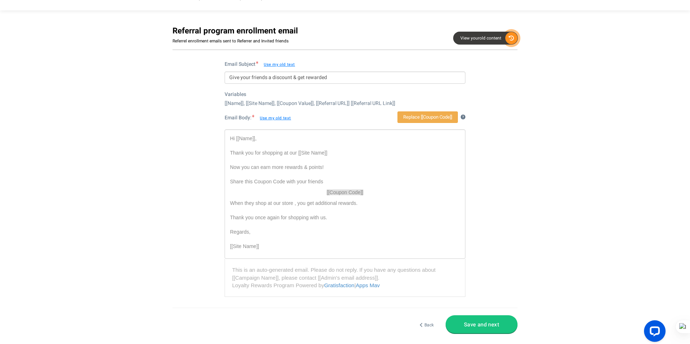
click at [477, 333] on button "Save and next" at bounding box center [481, 324] width 72 height 18
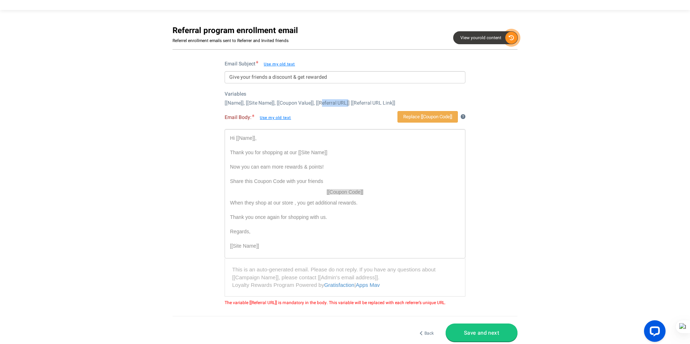
drag, startPoint x: 317, startPoint y: 102, endPoint x: 344, endPoint y: 107, distance: 28.0
click at [344, 107] on div "[[Name]], [[Site Name]], [[Coupon Value]], [[Referral URL]] [[Referral URL Link…" at bounding box center [344, 102] width 241 height 7
click at [428, 120] on link "Replace [[Coupon Code]]" at bounding box center [427, 117] width 60 height 12
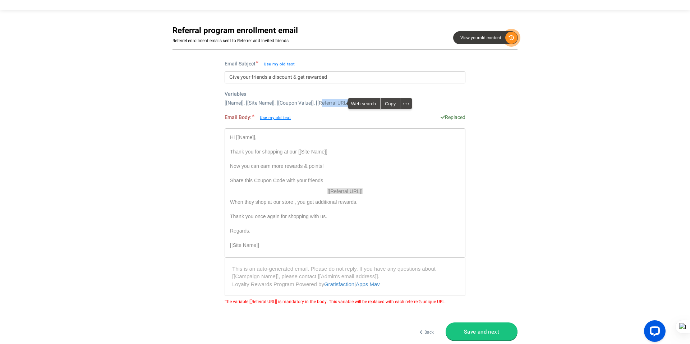
click at [487, 333] on button "Save and next" at bounding box center [481, 331] width 72 height 18
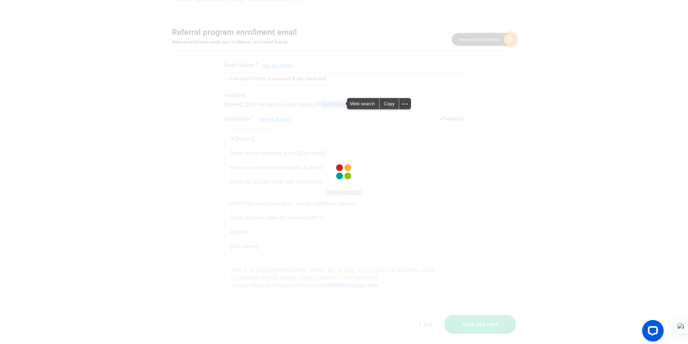
scroll to position [0, 0]
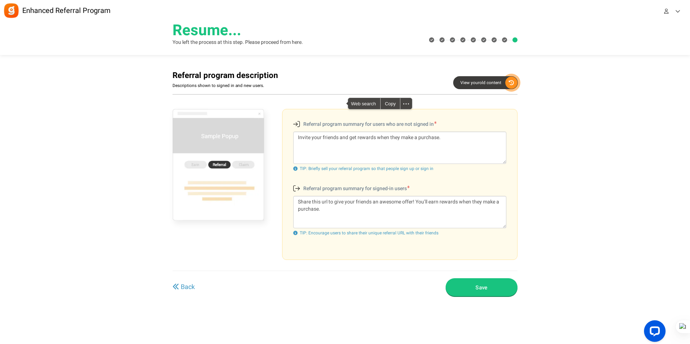
click at [475, 293] on button "Save" at bounding box center [481, 287] width 72 height 18
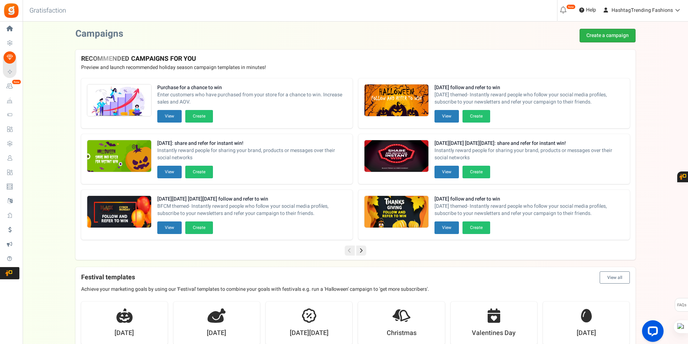
click at [620, 39] on link "Create a campaign" at bounding box center [608, 36] width 56 height 14
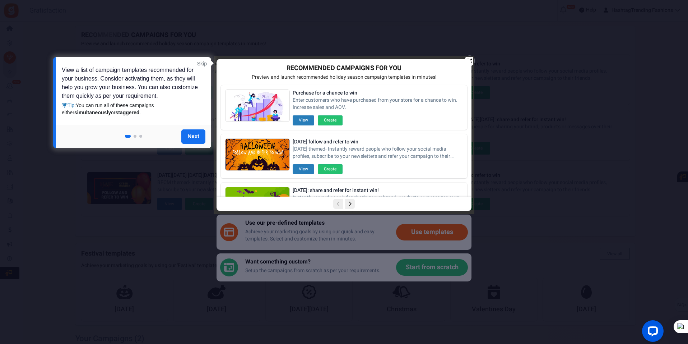
scroll to position [36, 0]
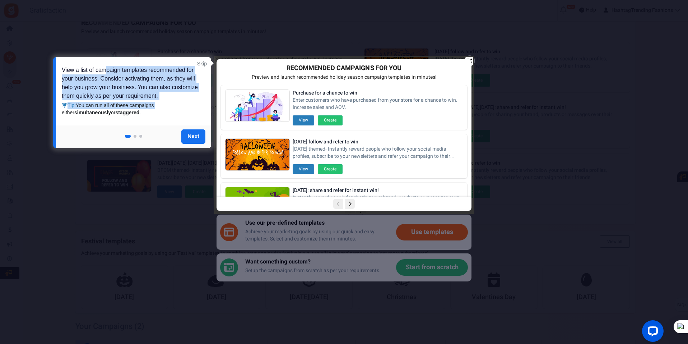
drag, startPoint x: 107, startPoint y: 69, endPoint x: 157, endPoint y: 106, distance: 62.9
click at [157, 106] on div "View a list of campaign templates recommended for your business. Consider activ…" at bounding box center [130, 91] width 137 height 50
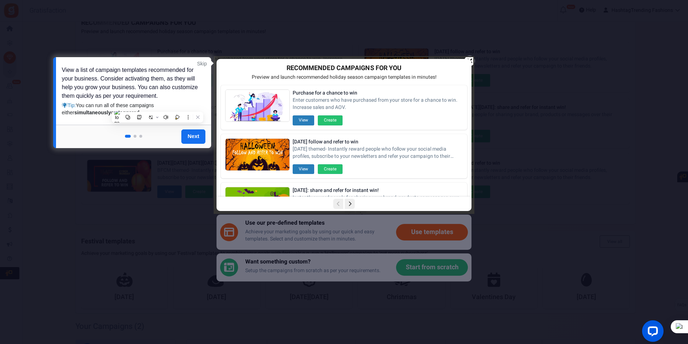
click at [80, 133] on div at bounding box center [133, 135] width 155 height 7
click at [193, 135] on link "Next" at bounding box center [193, 136] width 24 height 14
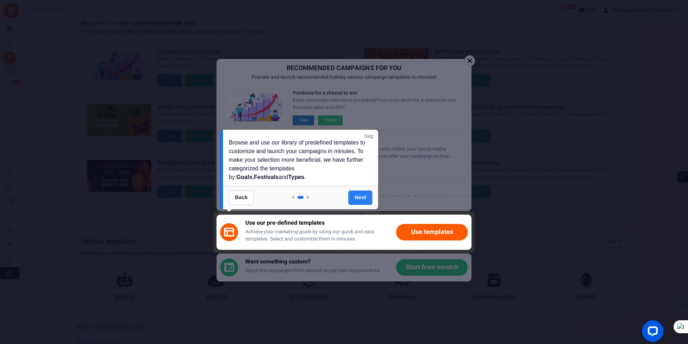
click at [353, 196] on link "Next" at bounding box center [360, 197] width 24 height 14
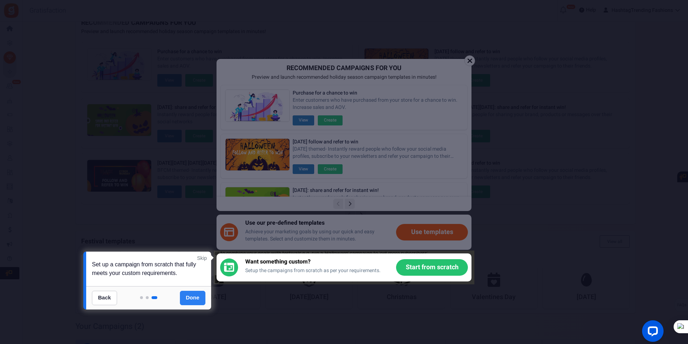
click at [195, 300] on link "Done" at bounding box center [193, 298] width 26 height 14
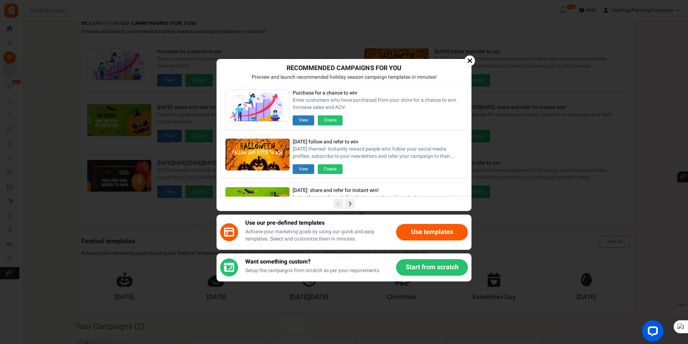
click at [436, 231] on button "Use templates" at bounding box center [432, 232] width 72 height 17
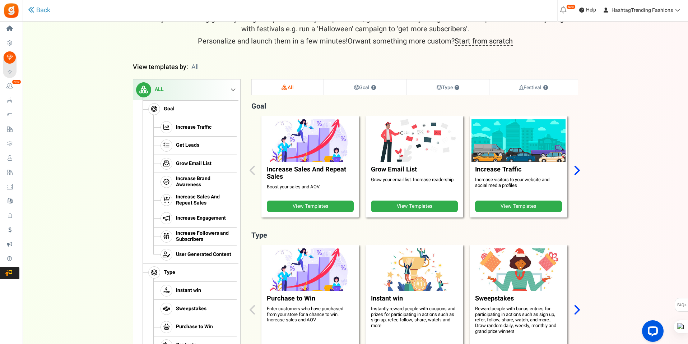
scroll to position [0, 0]
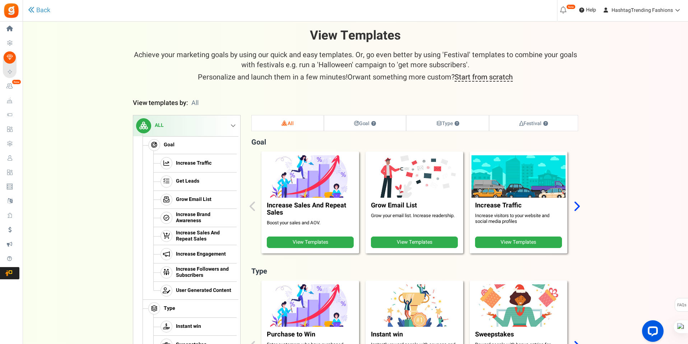
click at [208, 235] on span "Increase Sales And Repeat Sales" at bounding box center [205, 236] width 59 height 12
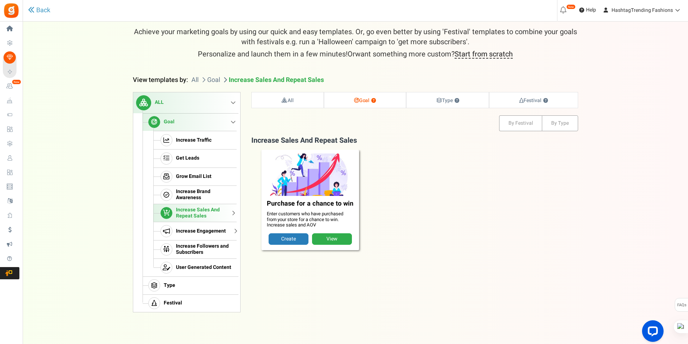
scroll to position [28, 0]
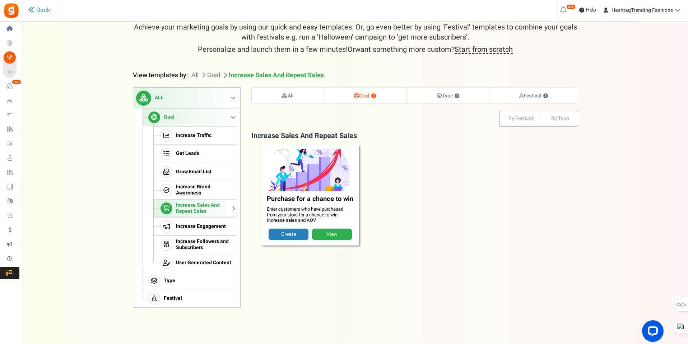
click at [297, 237] on link "Create" at bounding box center [289, 233] width 40 height 11
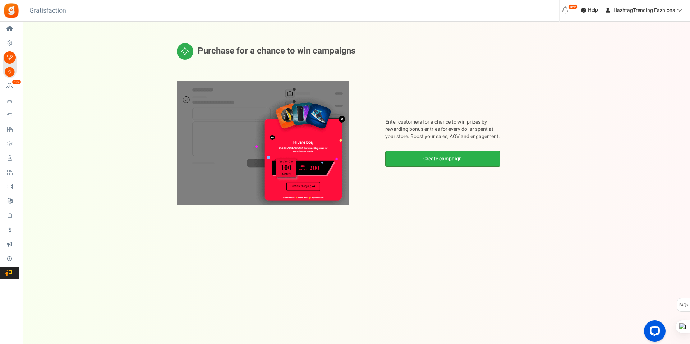
click at [436, 161] on link "Create campaign" at bounding box center [442, 159] width 115 height 16
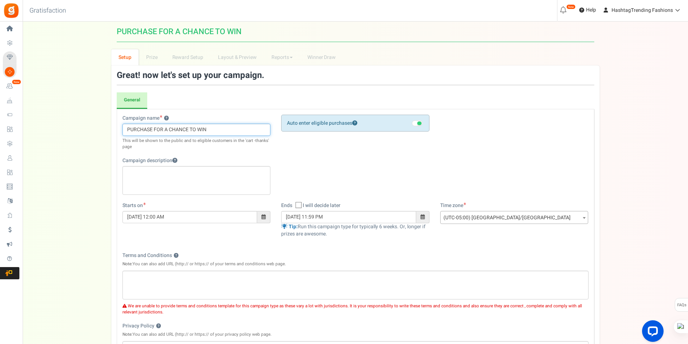
drag, startPoint x: 225, startPoint y: 131, endPoint x: 106, endPoint y: 129, distance: 118.9
click at [106, 129] on div "Setup Prize Entry Methods Reward Setup Refer a Friend Layout & Preview Layout &…" at bounding box center [356, 240] width 666 height 383
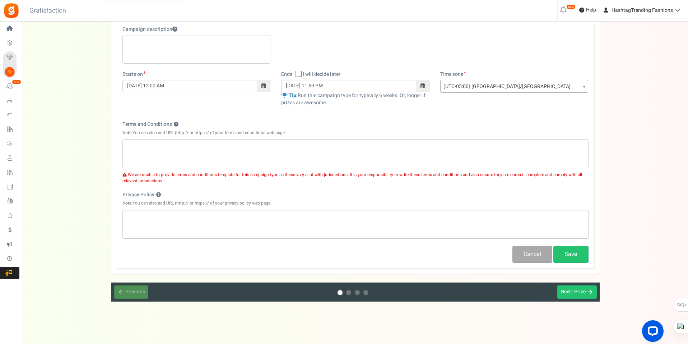
scroll to position [133, 0]
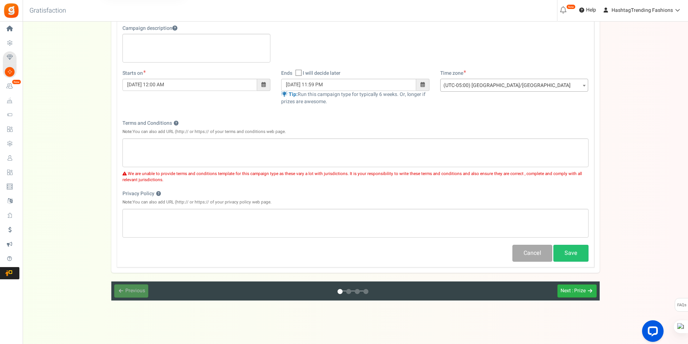
click at [593, 289] on button "Next : Prize" at bounding box center [577, 290] width 40 height 13
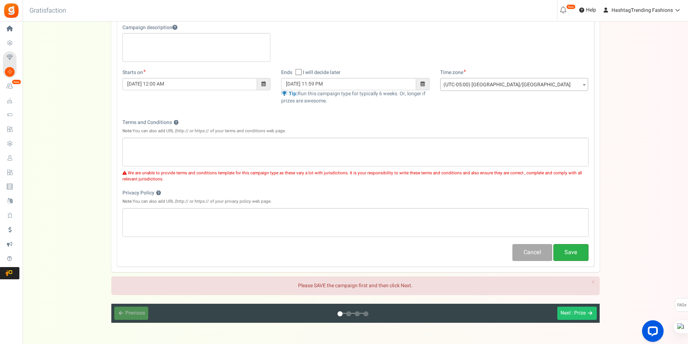
click at [574, 255] on button "Save" at bounding box center [571, 252] width 35 height 17
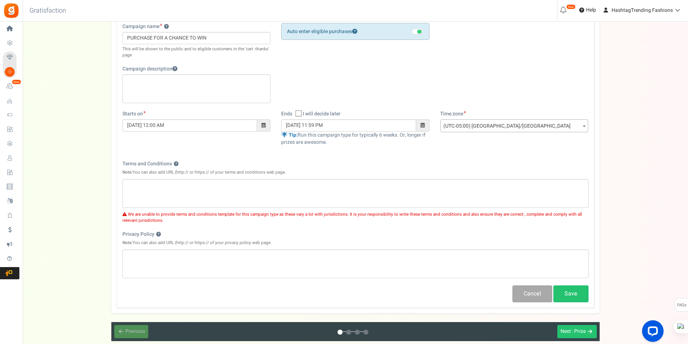
scroll to position [133, 0]
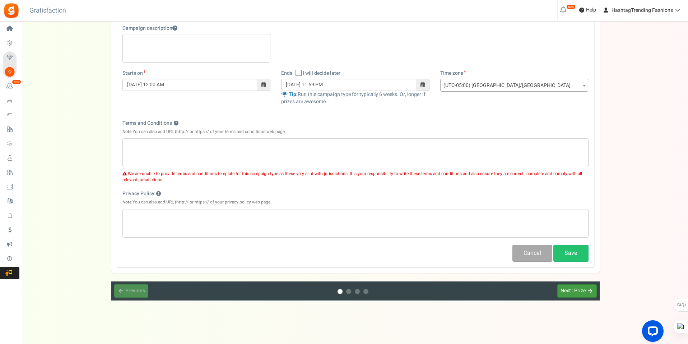
click at [562, 289] on span "Next" at bounding box center [566, 291] width 10 height 8
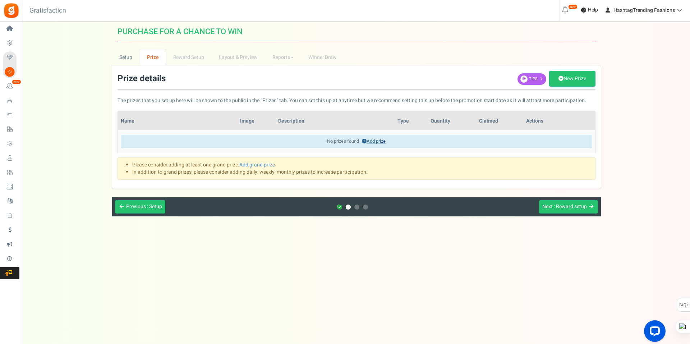
click at [380, 144] on link "Add prize" at bounding box center [374, 141] width 24 height 7
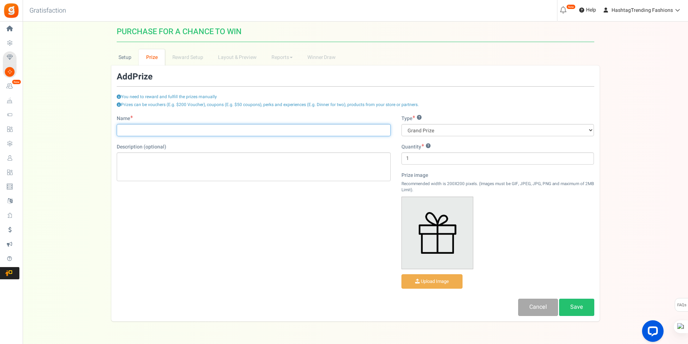
click at [269, 130] on input "Name" at bounding box center [254, 130] width 274 height 12
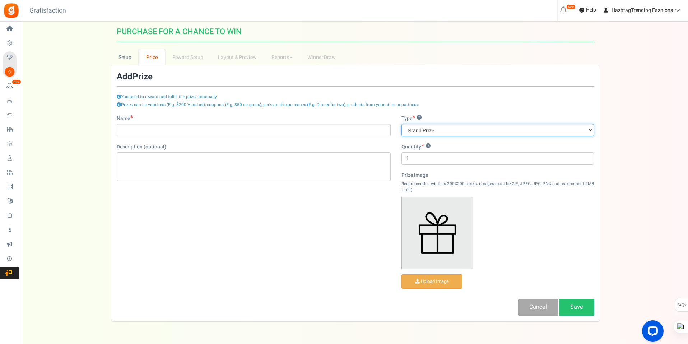
click at [452, 130] on select "Grand Prize Daily Prize Weekly Prize Monthly Prize" at bounding box center [498, 130] width 193 height 12
click at [241, 240] on div "Name Description (optional) Type ? Grand Prize Daily Prize Weekly Prize Monthly…" at bounding box center [355, 215] width 489 height 201
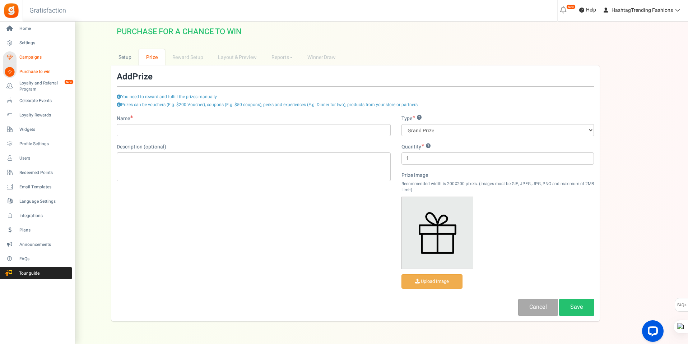
click at [28, 59] on span "Campaigns" at bounding box center [44, 57] width 50 height 6
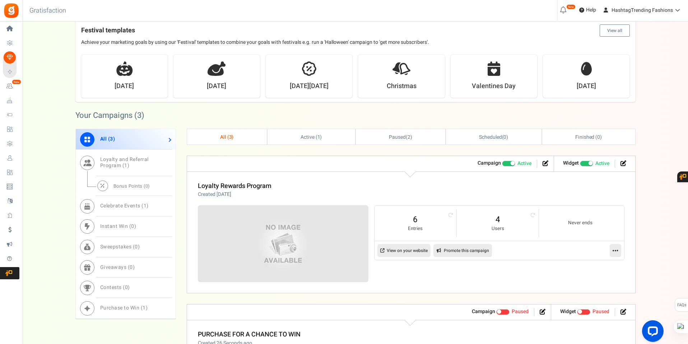
scroll to position [251, 0]
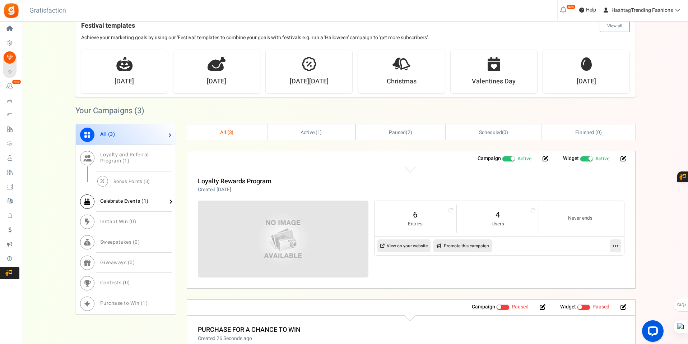
click at [135, 197] on span "Celebrate Events ( 1 )" at bounding box center [124, 201] width 48 height 8
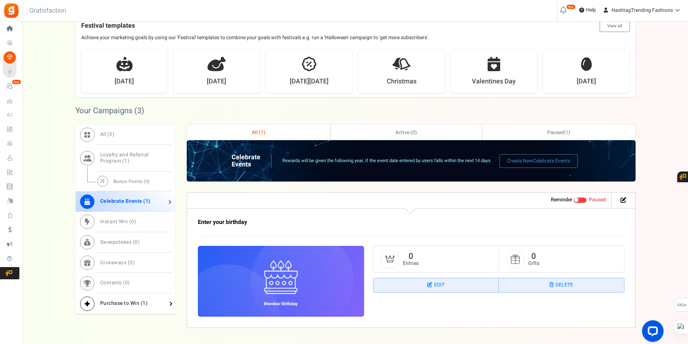
click at [113, 304] on span "Purchase to Win ( 1 )" at bounding box center [124, 303] width 48 height 8
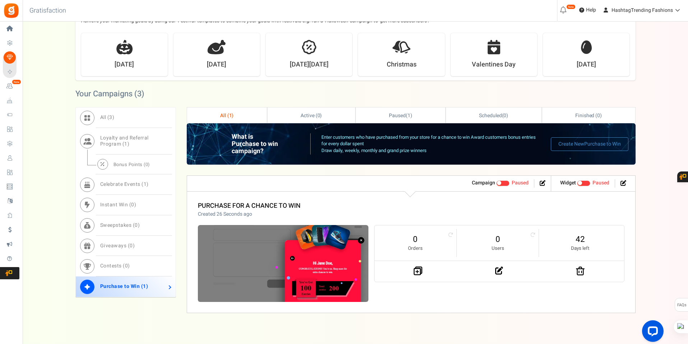
scroll to position [277, 0]
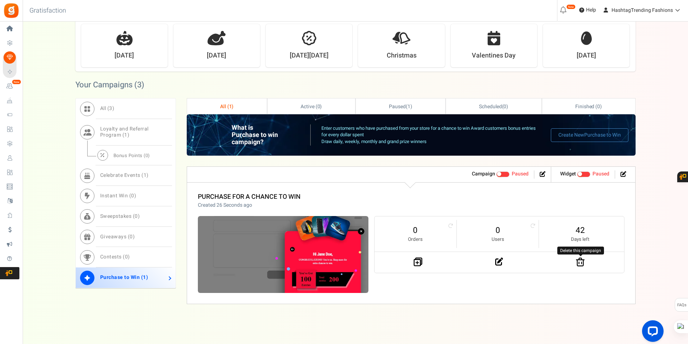
click at [584, 261] on icon at bounding box center [580, 261] width 9 height 9
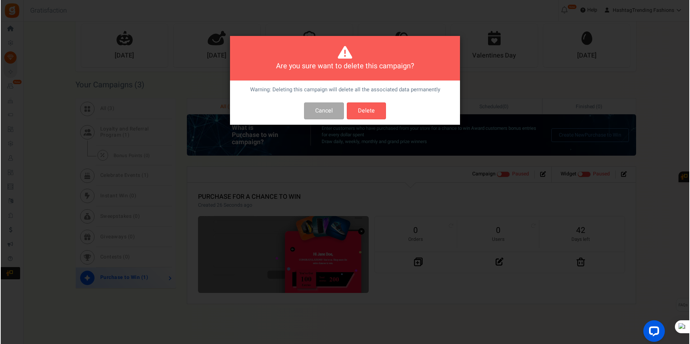
scroll to position [0, 0]
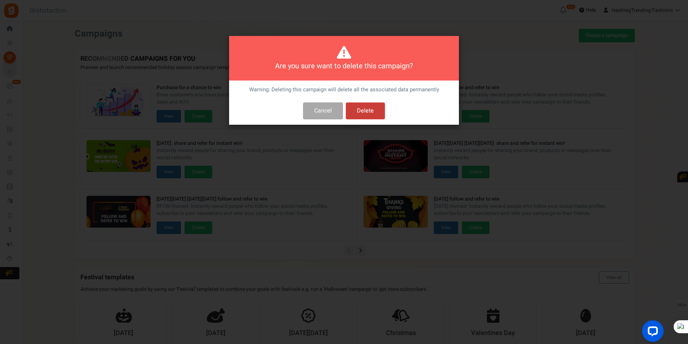
click at [367, 114] on button "Delete" at bounding box center [365, 110] width 39 height 17
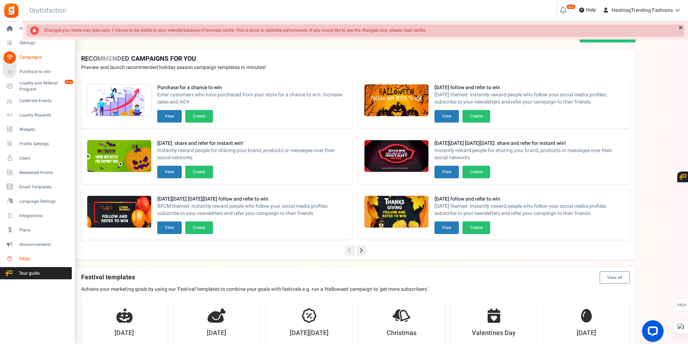
click at [21, 260] on span "FAQs" at bounding box center [44, 259] width 50 height 6
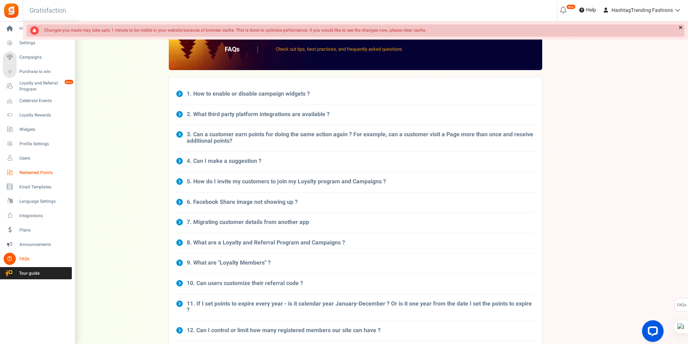
click at [42, 175] on span "Redeemed Points" at bounding box center [44, 173] width 50 height 6
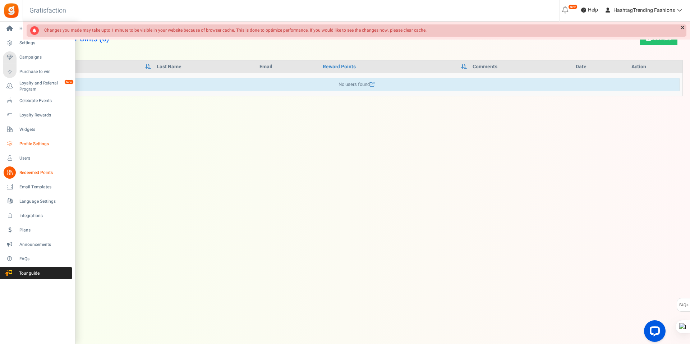
click at [51, 141] on span "Profile Settings" at bounding box center [44, 144] width 50 height 6
